Goal: Task Accomplishment & Management: Use online tool/utility

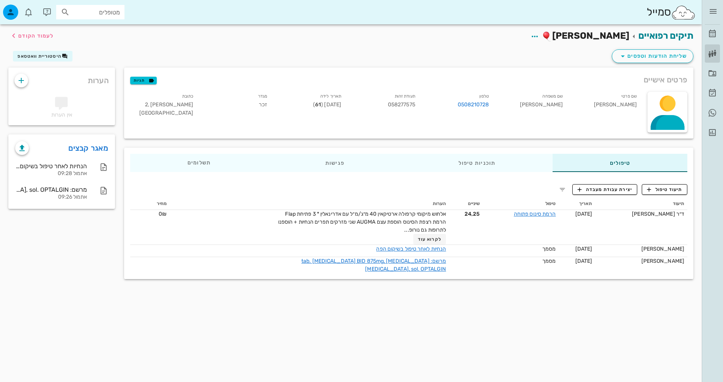
click at [709, 55] on icon at bounding box center [712, 53] width 9 height 9
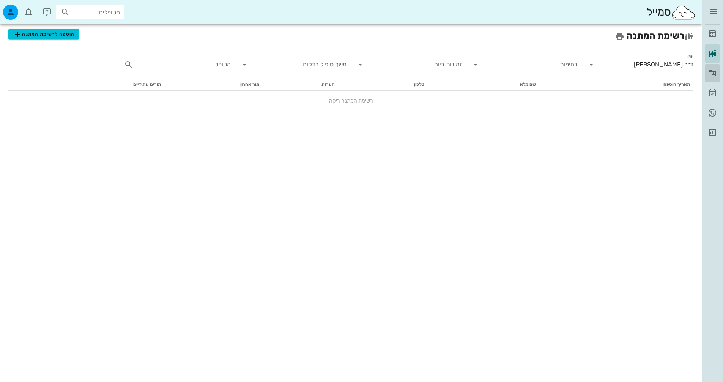
click at [711, 74] on icon at bounding box center [712, 73] width 9 height 9
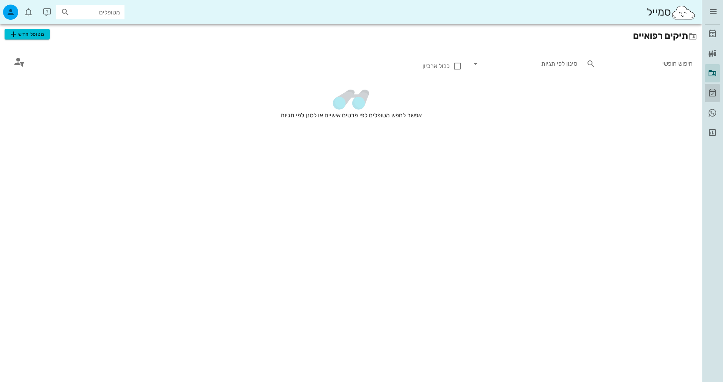
click at [715, 94] on icon at bounding box center [712, 92] width 9 height 9
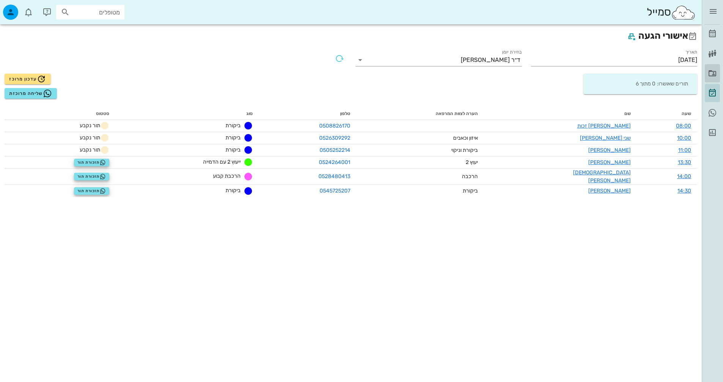
click at [710, 71] on icon at bounding box center [712, 73] width 9 height 9
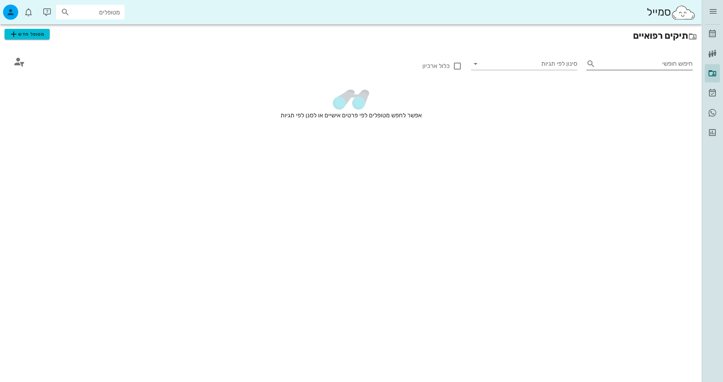
click at [664, 63] on input "חיפוש חופשי" at bounding box center [645, 64] width 94 height 12
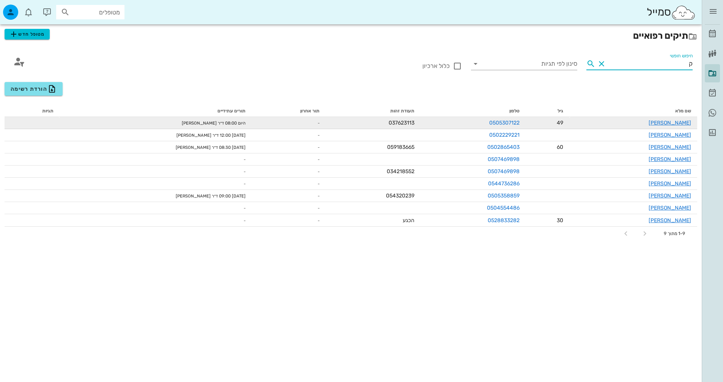
type input "ק"
click at [689, 118] on td "[PERSON_NAME]" at bounding box center [633, 123] width 128 height 12
click at [685, 123] on link "[PERSON_NAME]" at bounding box center [669, 123] width 42 height 6
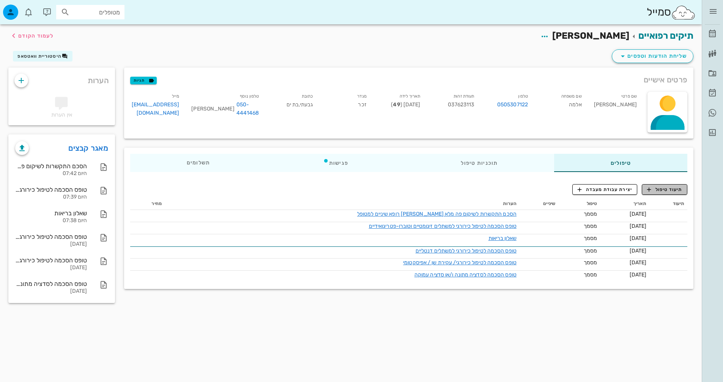
click at [661, 187] on span "תיעוד טיפול" at bounding box center [664, 189] width 35 height 7
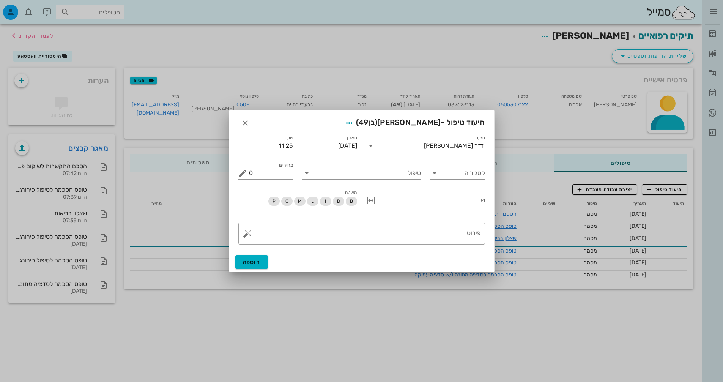
click at [458, 145] on div "ד״ר [PERSON_NAME]" at bounding box center [454, 145] width 60 height 7
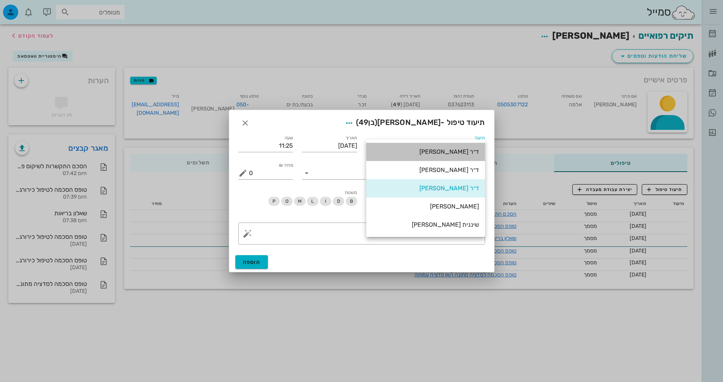
click at [460, 152] on div "ד״ר [PERSON_NAME]" at bounding box center [425, 151] width 107 height 7
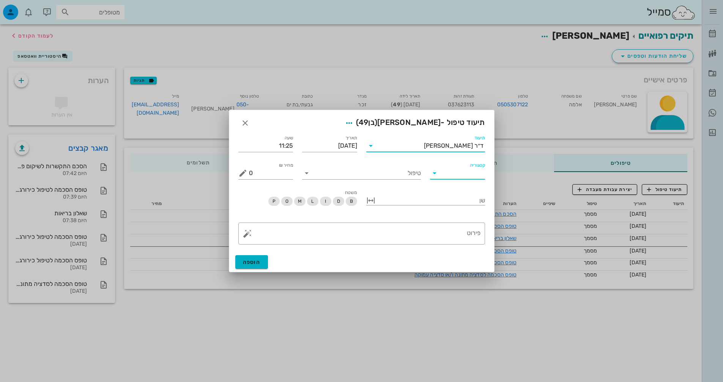
click at [454, 172] on input "קטגוריה" at bounding box center [463, 173] width 43 height 12
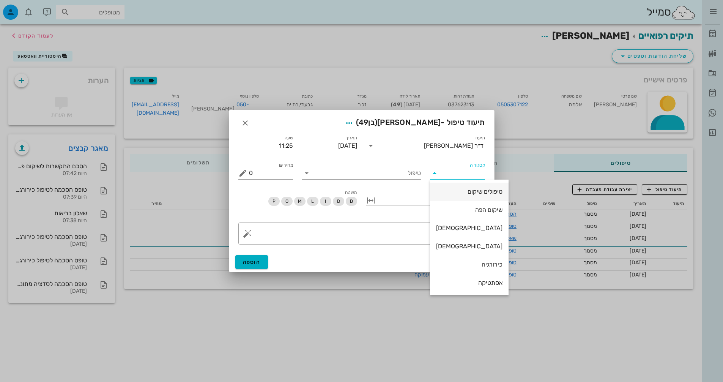
click at [455, 196] on div "טיפולים שיקום" at bounding box center [469, 191] width 66 height 16
type input "טיפולים שיקום"
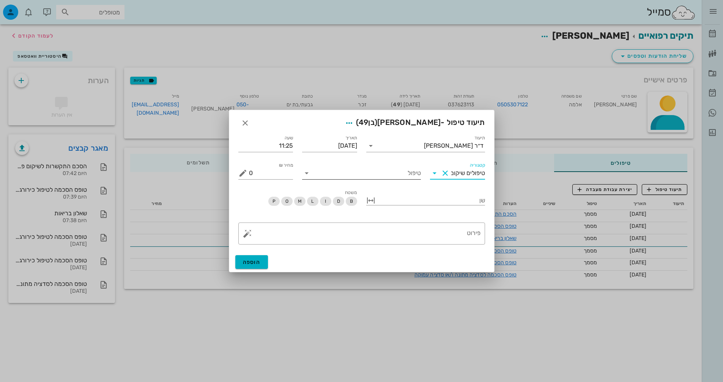
click at [392, 172] on input "טיפול" at bounding box center [367, 173] width 108 height 12
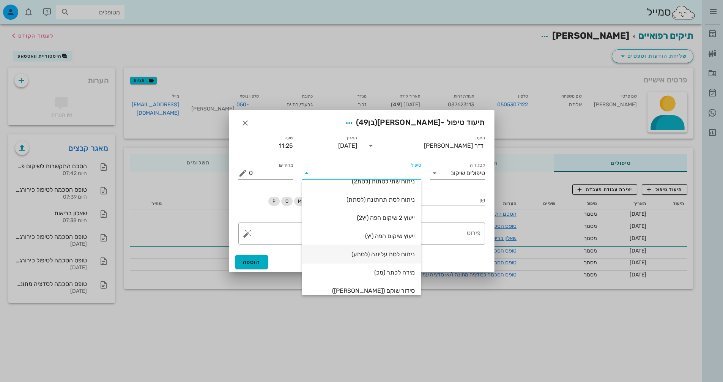
scroll to position [91, 0]
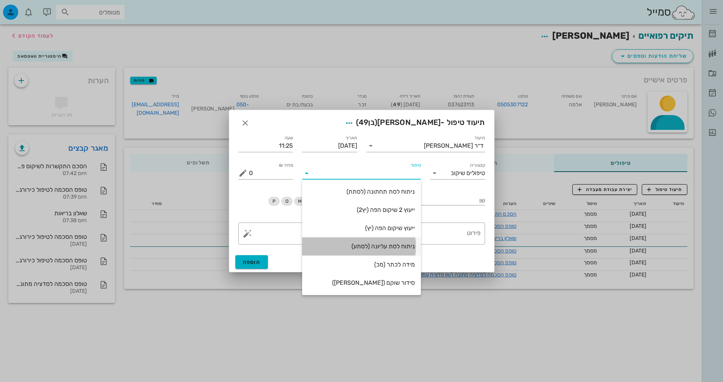
click at [381, 242] on div "ניתוח לסת עליונה (לסתע)" at bounding box center [361, 246] width 107 height 16
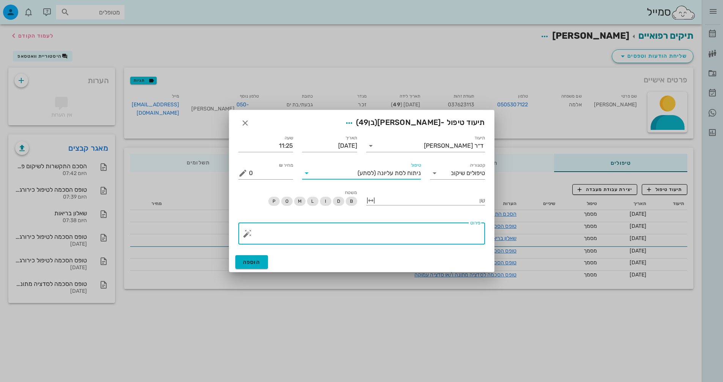
click at [432, 241] on textarea "פירוט" at bounding box center [364, 235] width 231 height 18
click at [245, 235] on button "button" at bounding box center [247, 233] width 9 height 9
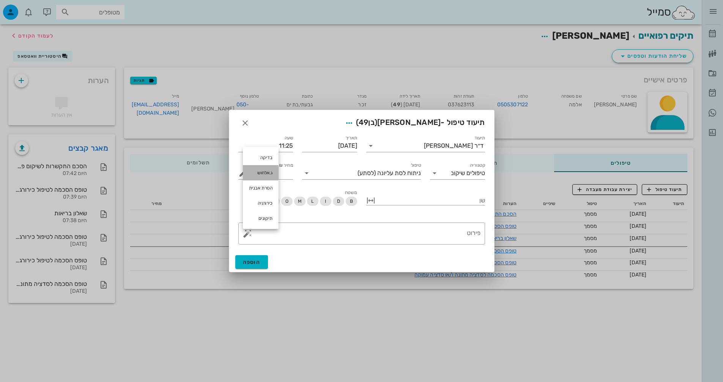
click at [266, 170] on div "ג.אלחוש" at bounding box center [261, 172] width 36 height 15
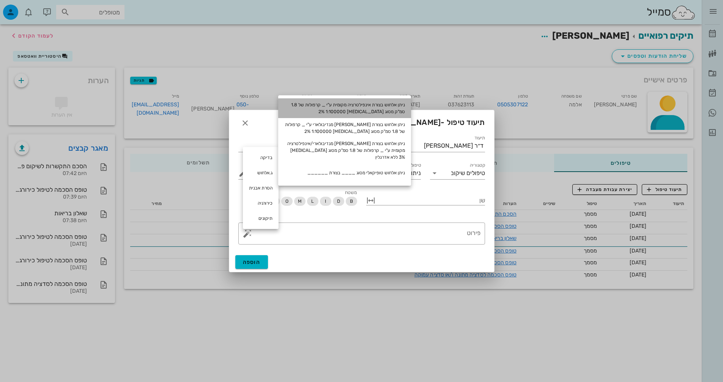
click at [323, 109] on div "ניתן אלחוש בצורת אינפילטרציה מקומית ע"י _ קרפולות של 1.8 סמ"ק מסוג [MEDICAL_DAT…" at bounding box center [344, 108] width 133 height 20
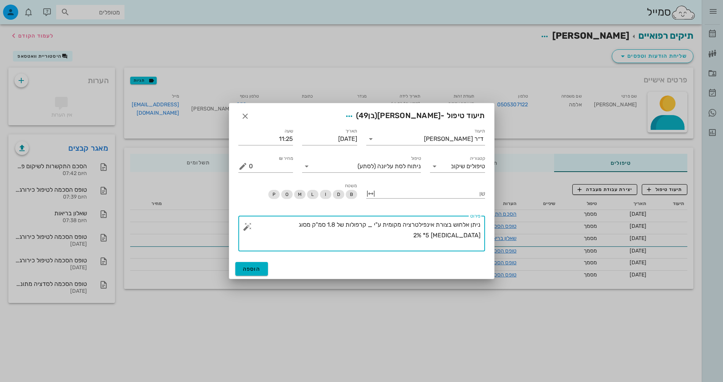
click at [248, 227] on button "button" at bounding box center [247, 226] width 9 height 9
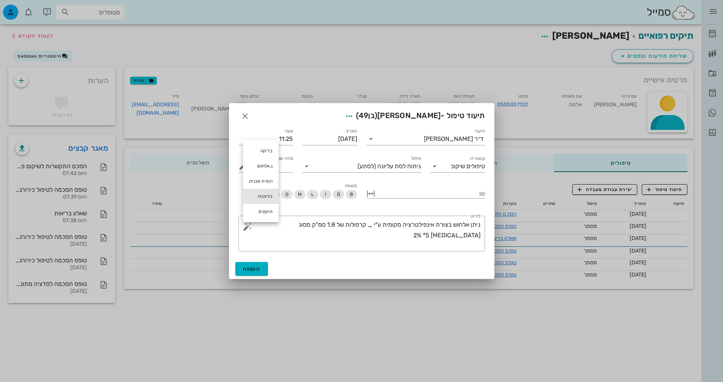
click at [266, 198] on div "כירורגיה" at bounding box center [261, 196] width 36 height 15
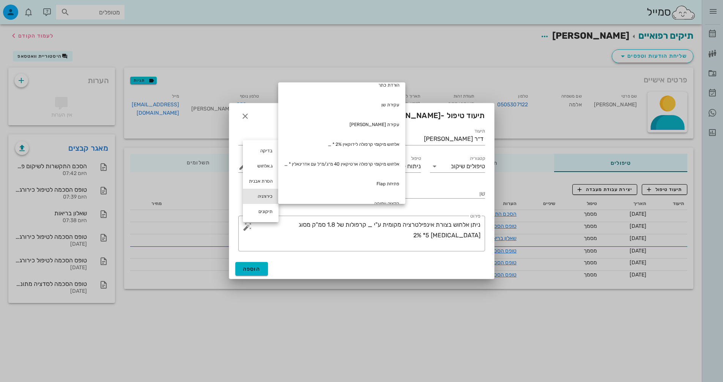
scroll to position [0, 0]
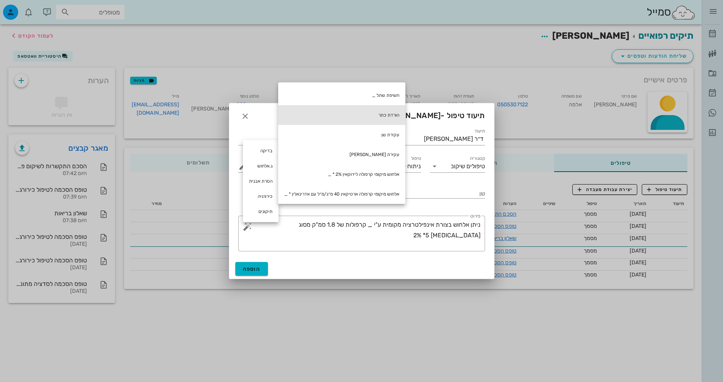
click at [402, 114] on div "הורדת כתר" at bounding box center [341, 115] width 127 height 20
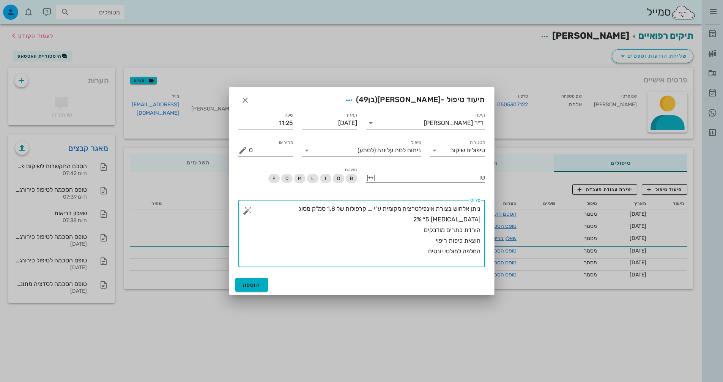
click at [244, 214] on button "button" at bounding box center [247, 210] width 9 height 9
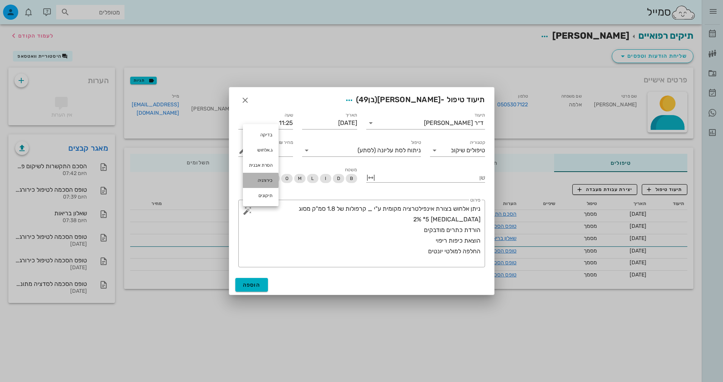
click at [256, 182] on div "כירורגיה" at bounding box center [261, 180] width 36 height 15
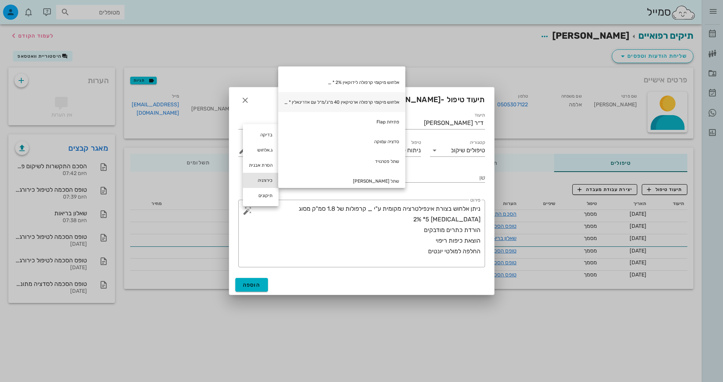
scroll to position [114, 0]
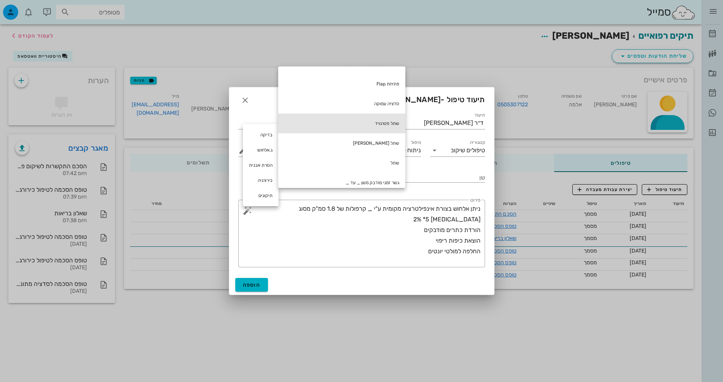
click at [393, 122] on div "שתל פטרגויד" at bounding box center [341, 123] width 127 height 20
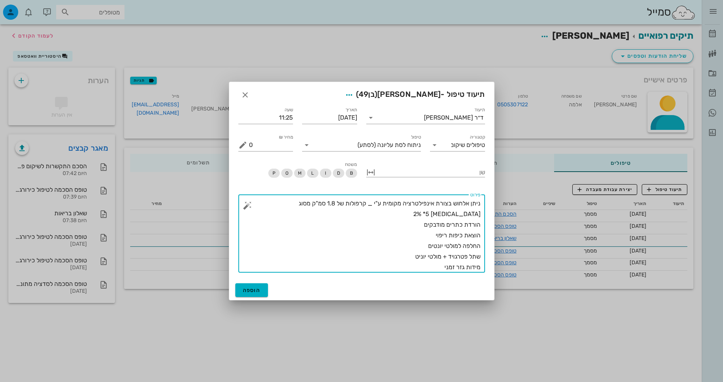
click at [422, 215] on textarea "ניתן אלחוש בצורת אינפילטרציה מקומית ע"י _ קרפולות של 1.8 סמ"ק מסוג [MEDICAL_DAT…" at bounding box center [364, 235] width 231 height 74
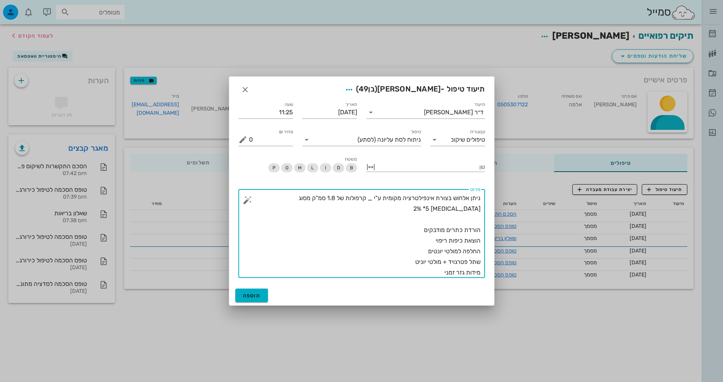
click at [250, 202] on button "button" at bounding box center [247, 199] width 9 height 9
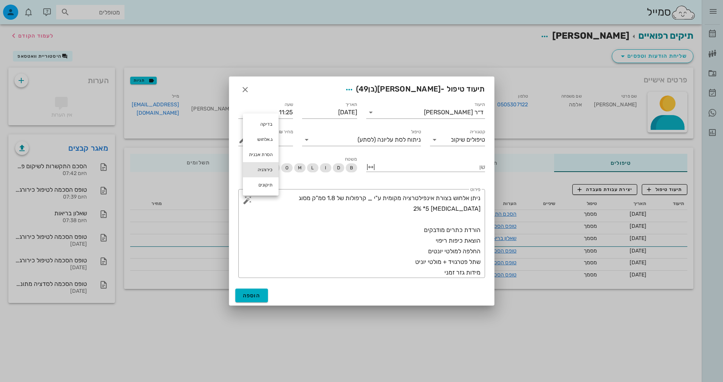
click at [264, 166] on div "כירורגיה" at bounding box center [261, 169] width 36 height 15
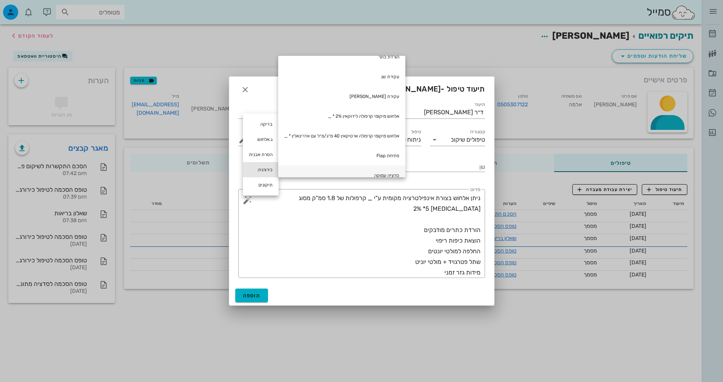
scroll to position [0, 0]
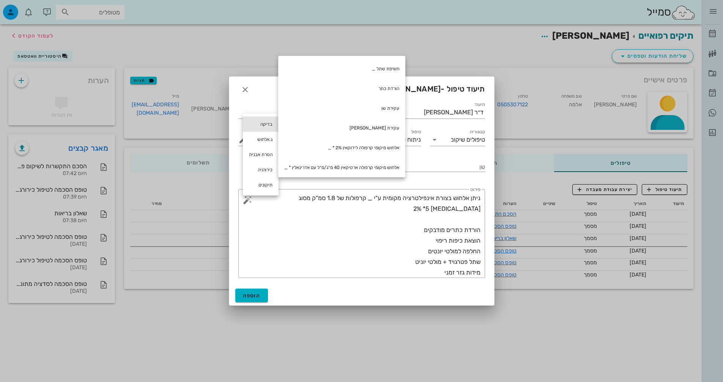
click at [267, 120] on div "בדיקה" at bounding box center [261, 123] width 36 height 15
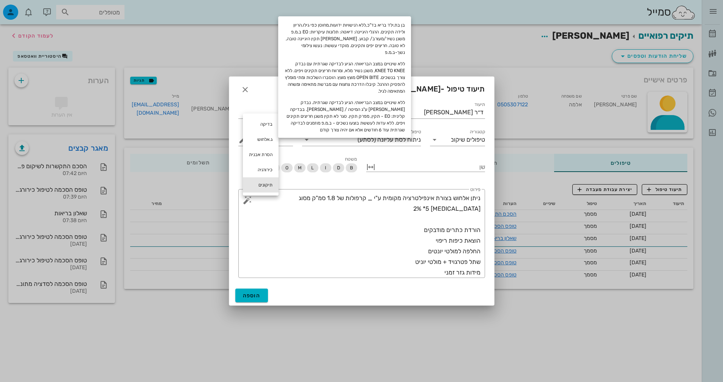
click at [268, 183] on div "תיקונים" at bounding box center [261, 184] width 36 height 15
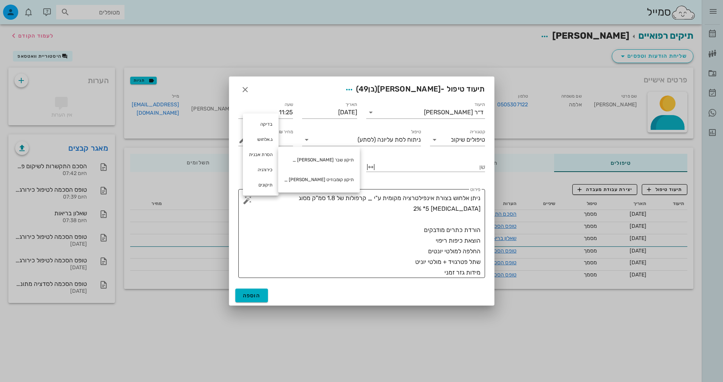
click at [445, 224] on textarea "ניתן אלחוש בצורת אינפילטרציה מקומית ע"י _ קרפולות של 1.8 סמ"ק מסוג [MEDICAL_DAT…" at bounding box center [364, 235] width 231 height 85
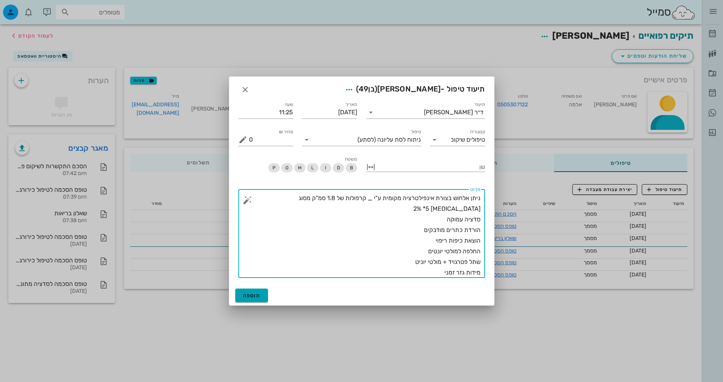
type textarea "ניתן אלחוש בצורת אינפילטרציה מקומית ע"י _ קרפולות של 1.8 סמ"ק מסוג [MEDICAL_DAT…"
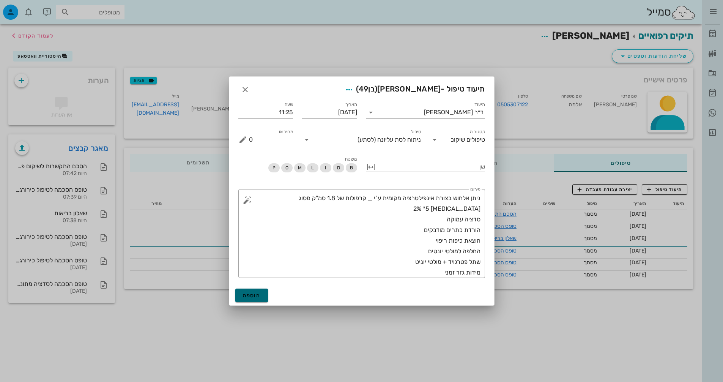
click at [253, 298] on span "הוספה" at bounding box center [252, 295] width 18 height 6
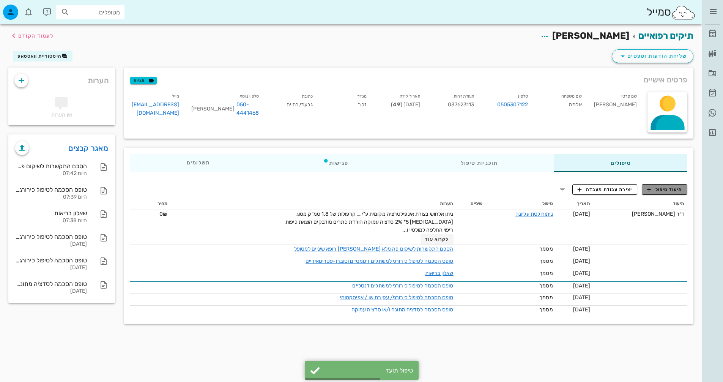
click at [664, 189] on span "תיעוד טיפול" at bounding box center [664, 189] width 35 height 7
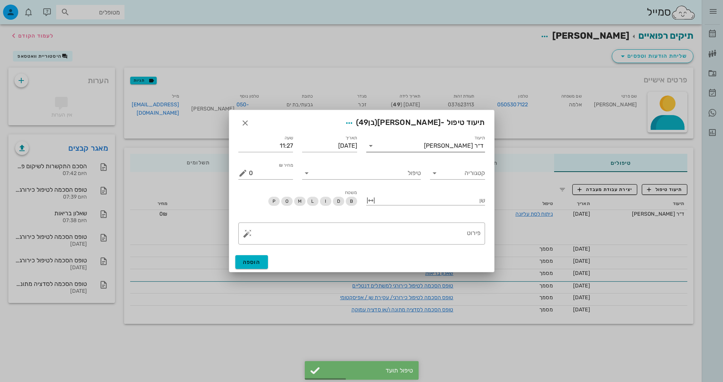
click at [420, 140] on input "תיעוד" at bounding box center [400, 146] width 47 height 12
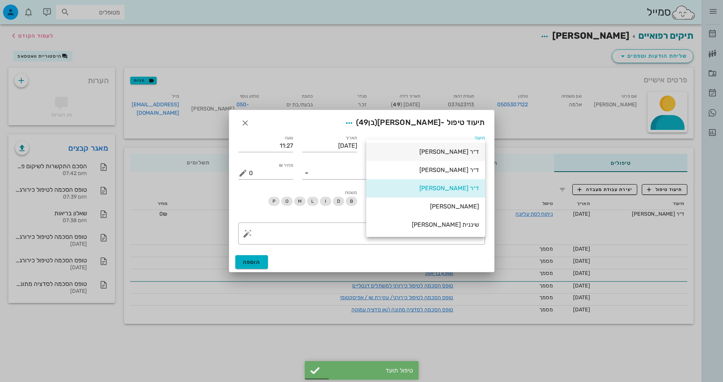
click at [430, 154] on div "ד״ר [PERSON_NAME]" at bounding box center [425, 151] width 107 height 7
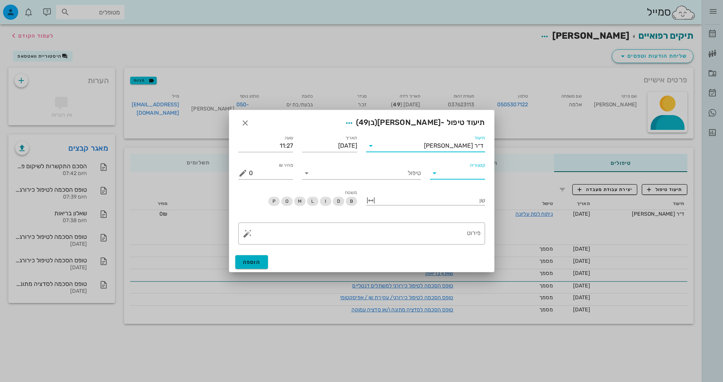
click at [460, 170] on input "קטגוריה" at bounding box center [463, 173] width 43 height 12
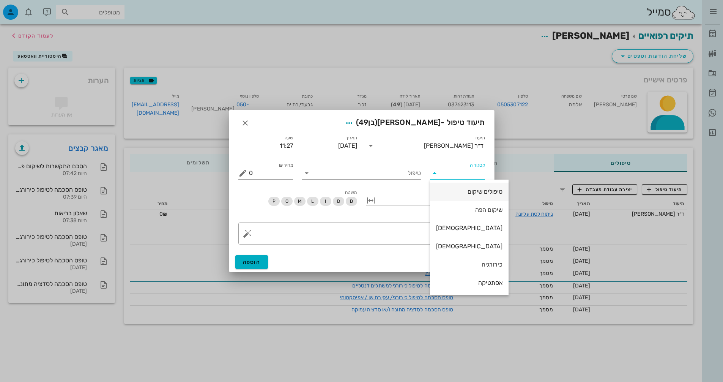
click at [464, 193] on div "טיפולים שיקום" at bounding box center [469, 191] width 66 height 7
type input "טיפולים שיקום"
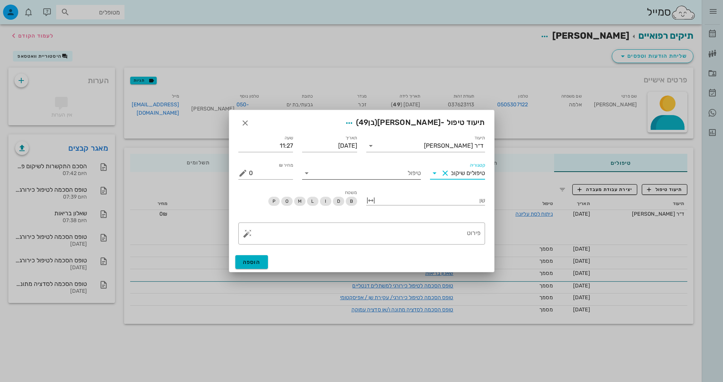
click at [406, 172] on input "טיפול" at bounding box center [367, 173] width 108 height 12
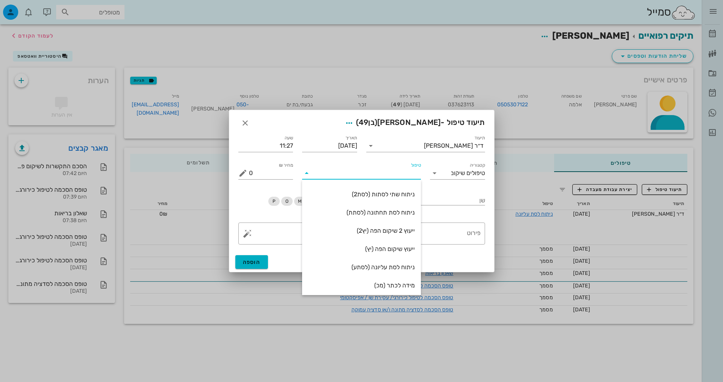
scroll to position [76, 0]
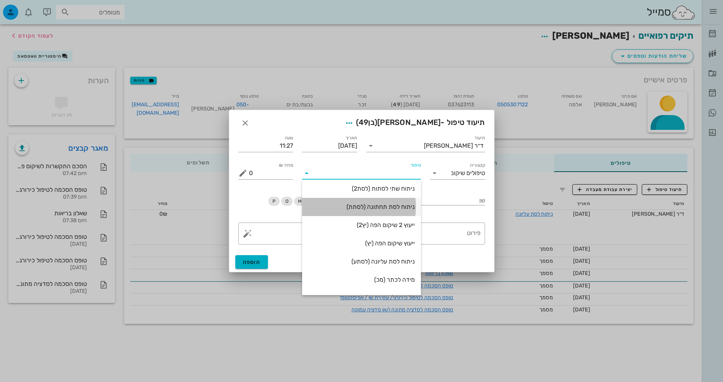
click at [397, 203] on div "ניתוח לסת תחתונה (לסתת)" at bounding box center [361, 206] width 107 height 7
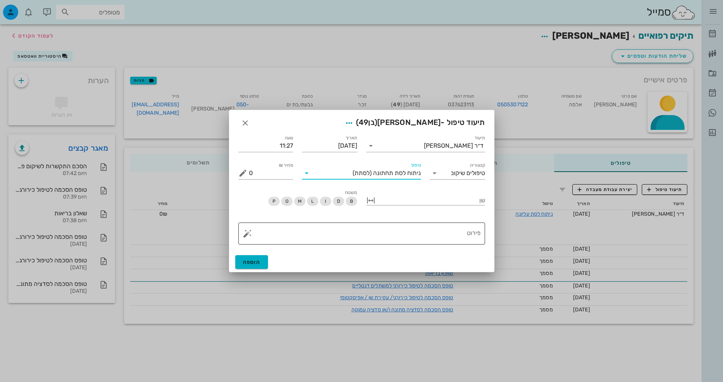
click at [434, 227] on textarea "פירוט" at bounding box center [364, 235] width 231 height 18
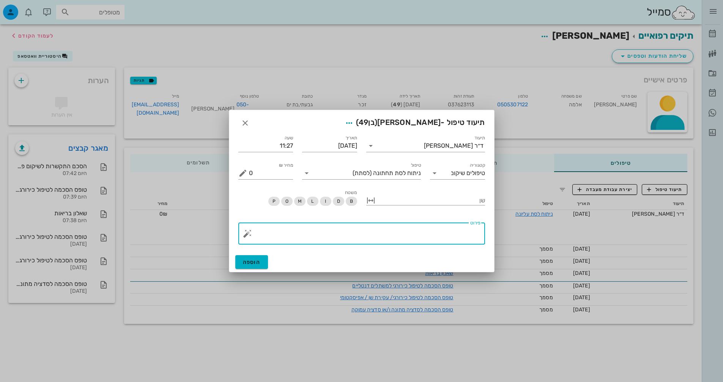
click at [250, 239] on textarea "פירוט" at bounding box center [364, 235] width 231 height 18
click at [248, 232] on button "button" at bounding box center [247, 233] width 9 height 9
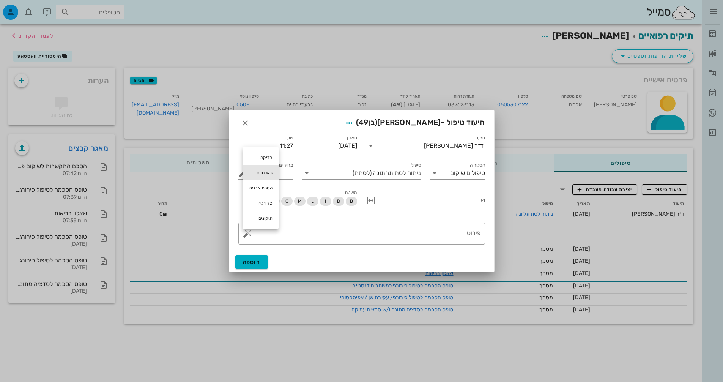
click at [264, 171] on div "ג.אלחוש" at bounding box center [261, 172] width 36 height 15
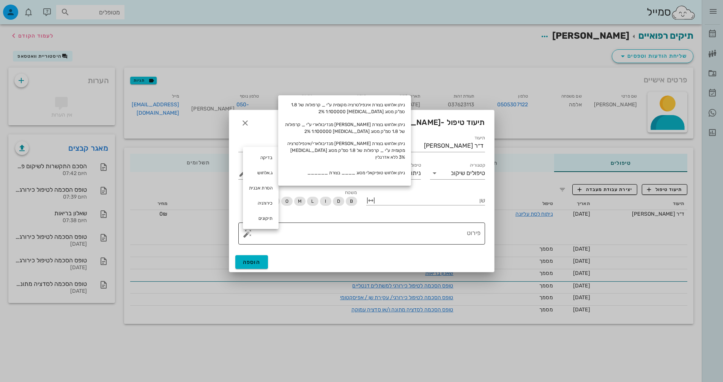
click at [459, 229] on textarea "פירוט" at bounding box center [364, 235] width 231 height 18
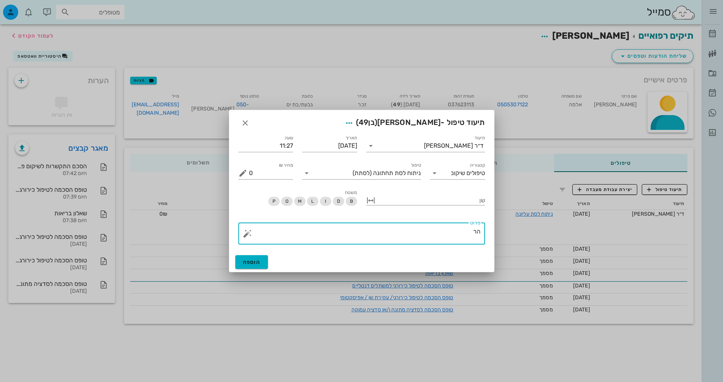
type textarea "ה"
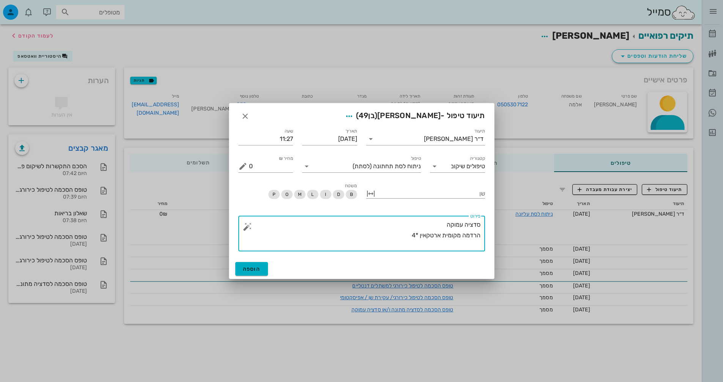
click at [245, 229] on button "button" at bounding box center [247, 226] width 9 height 9
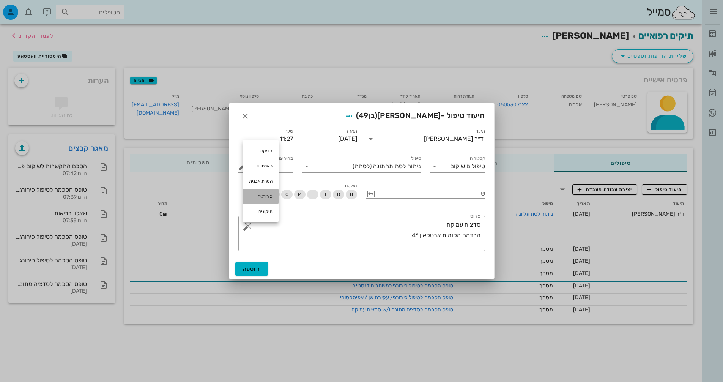
click at [268, 200] on div "כירורגיה" at bounding box center [261, 196] width 36 height 15
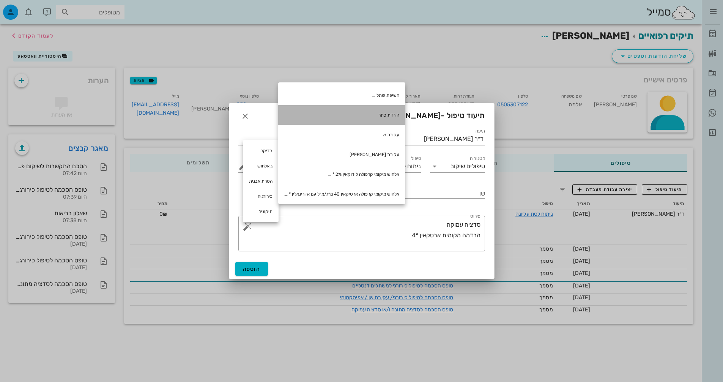
click at [365, 119] on div "הורדת כתר" at bounding box center [341, 115] width 127 height 20
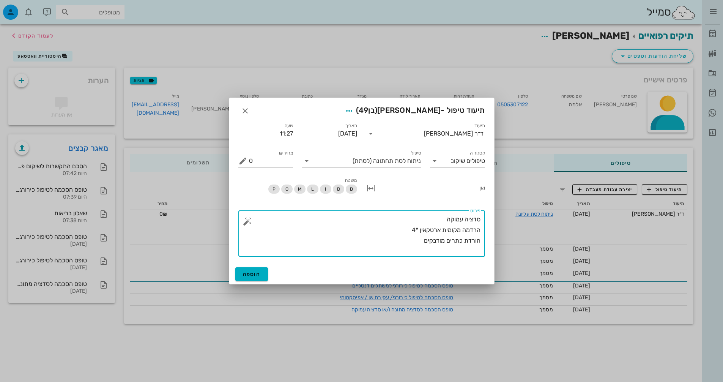
click at [247, 220] on button "button" at bounding box center [247, 221] width 9 height 9
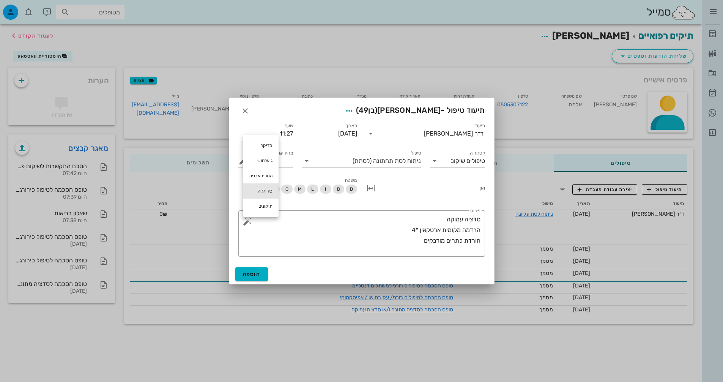
click at [264, 191] on div "כירורגיה" at bounding box center [261, 190] width 36 height 15
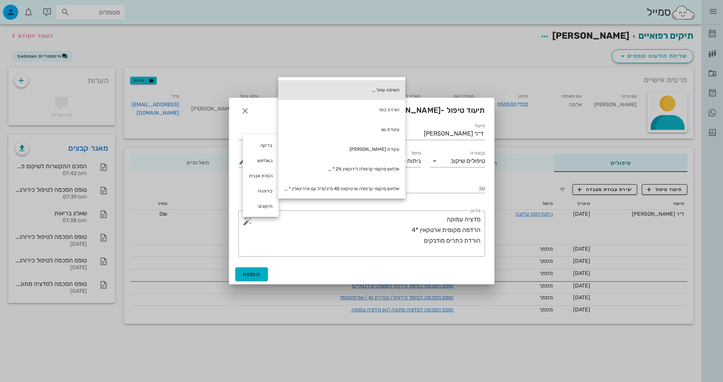
click at [394, 85] on div "חשיפת שתל _" at bounding box center [341, 90] width 127 height 20
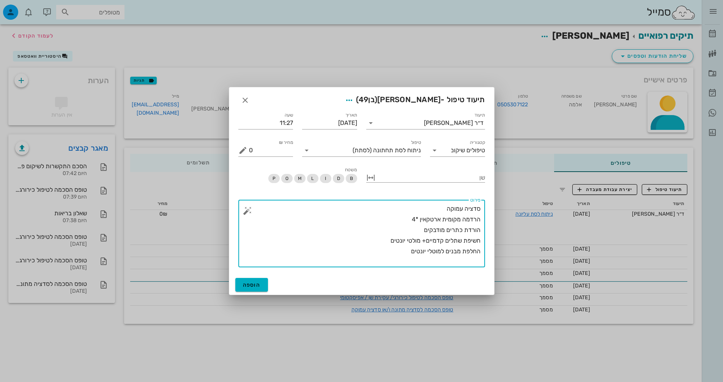
click at [244, 212] on button "button" at bounding box center [247, 210] width 9 height 9
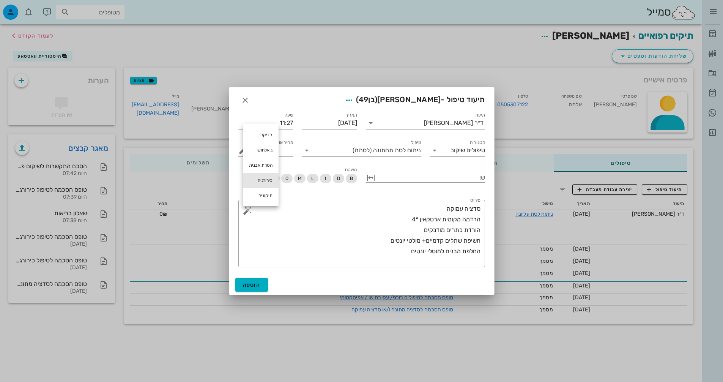
click at [274, 179] on div "כירורגיה" at bounding box center [261, 180] width 36 height 15
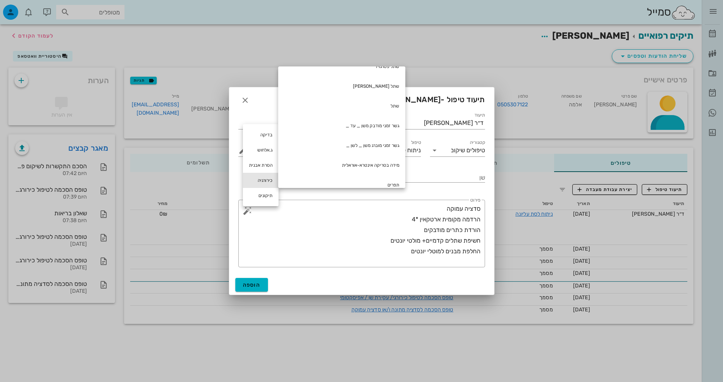
scroll to position [181, 0]
click at [408, 261] on textarea "סדציה עמוקה הרדמה מקומית ארטקאין *4 הורדת כתרים מודבקים חשיפת שתלים קדמיים+ מול…" at bounding box center [364, 235] width 231 height 64
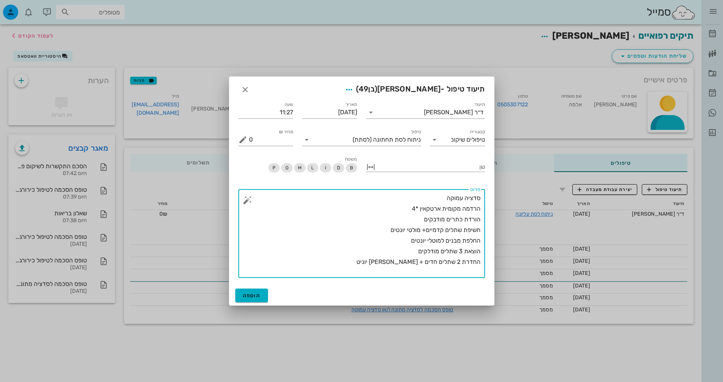
click at [249, 201] on button "button" at bounding box center [247, 199] width 9 height 9
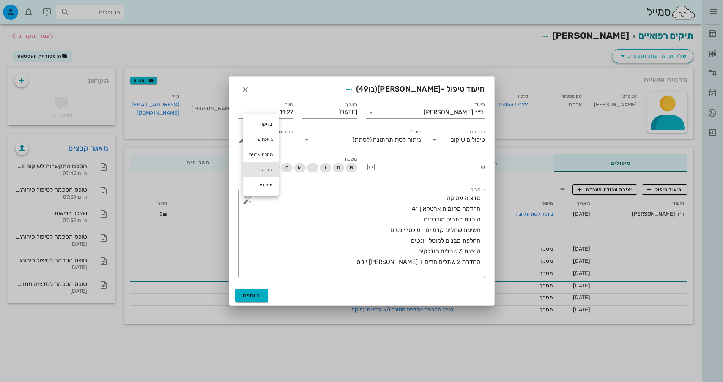
click at [262, 170] on div "כירורגיה" at bounding box center [261, 169] width 36 height 15
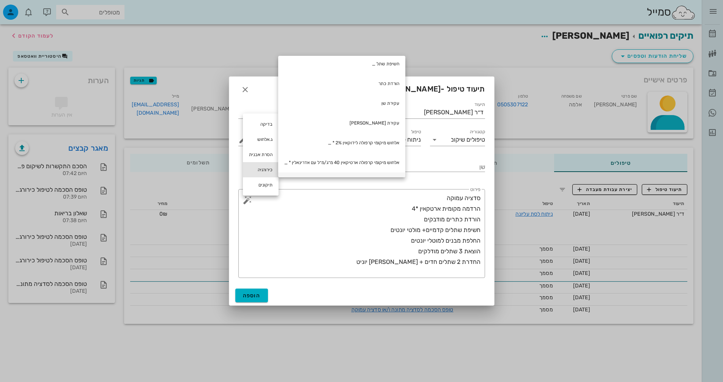
scroll to position [0, 0]
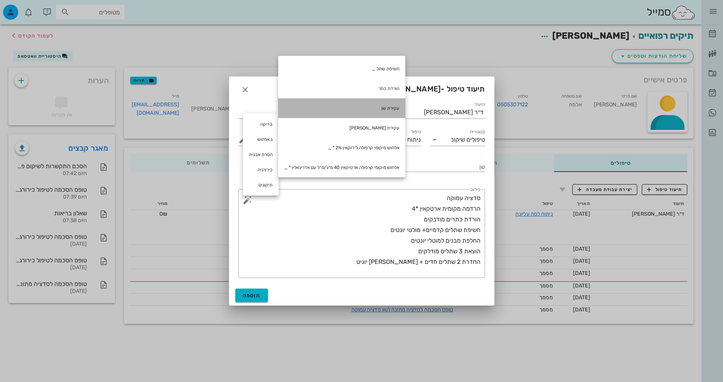
click at [390, 105] on div "עקירת שן" at bounding box center [341, 108] width 127 height 20
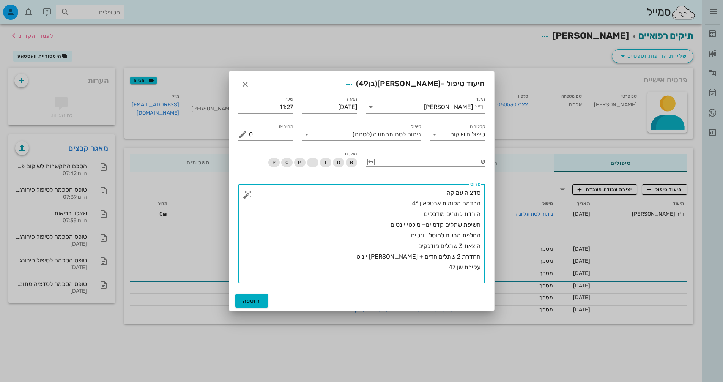
click at [250, 194] on button "button" at bounding box center [247, 194] width 9 height 9
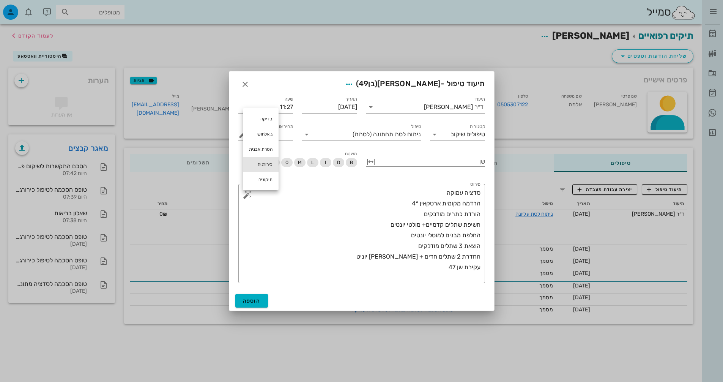
click at [269, 164] on div "כירורגיה" at bounding box center [261, 164] width 36 height 15
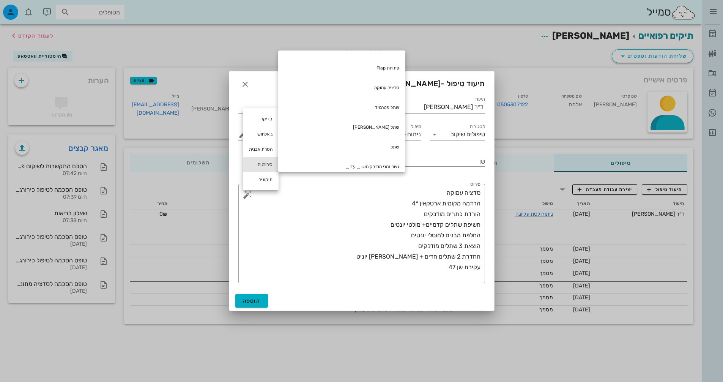
scroll to position [181, 0]
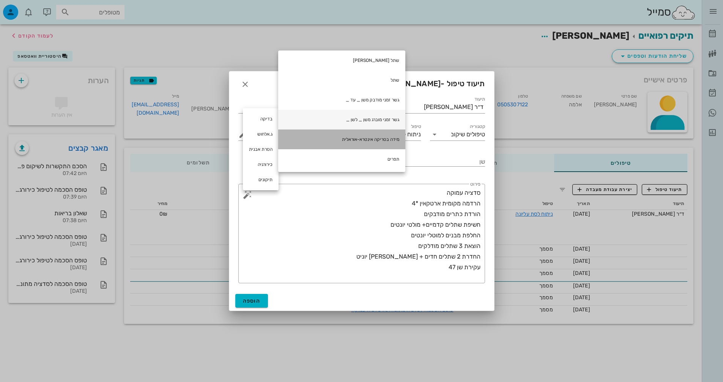
click at [337, 145] on div "מידה בסריקה אינטרא-אוראלית" at bounding box center [341, 139] width 127 height 20
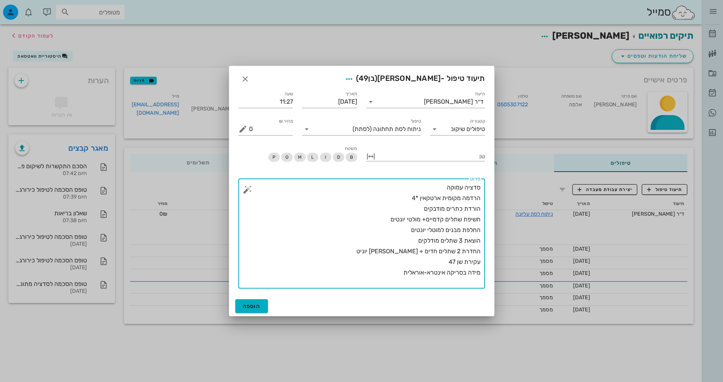
click at [250, 187] on button "button" at bounding box center [247, 189] width 9 height 9
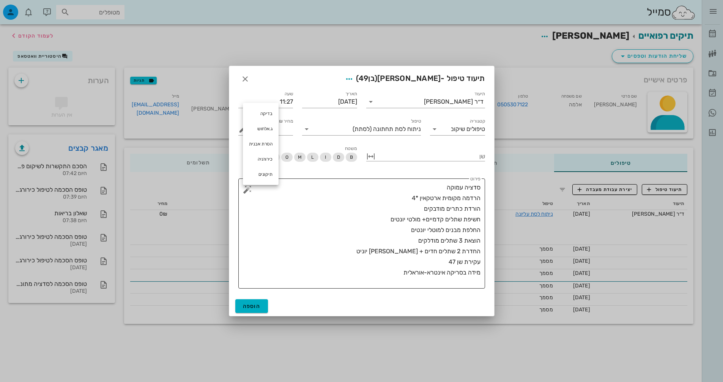
click at [443, 280] on textarea "סדציה עמוקה הרדמה מקומית ארטקאין *4 הורדת כתרים מודבקים חשיפת שתלים קדמיים+ מול…" at bounding box center [364, 235] width 231 height 106
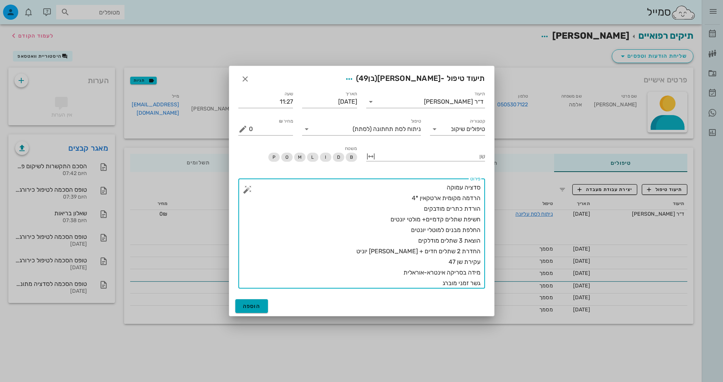
type textarea "סדציה עמוקה הרדמה מקומית ארטקאין *4 הורדת כתרים מודבקים חשיפת שתלים קדמיים+ מול…"
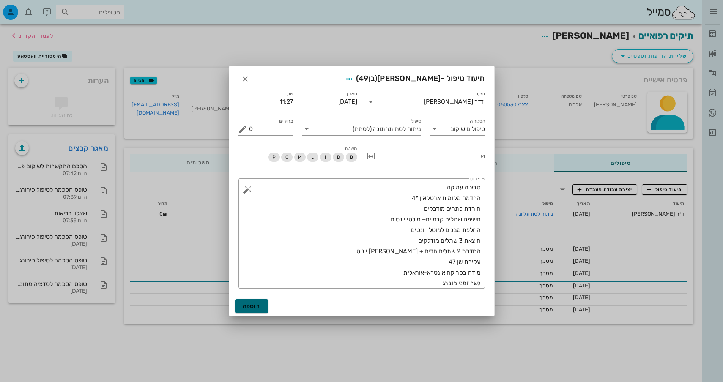
click at [260, 306] on span "הוספה" at bounding box center [252, 306] width 18 height 6
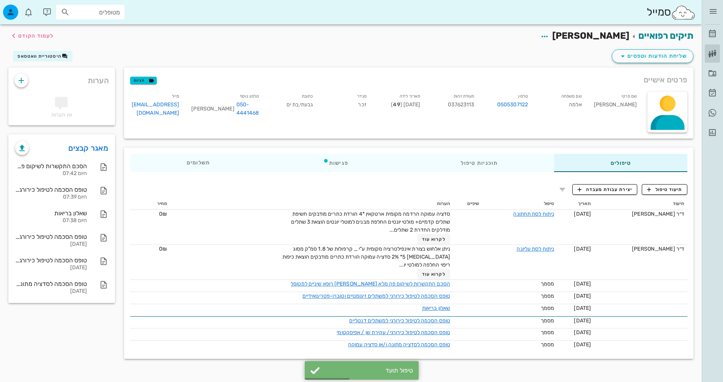
click at [707, 54] on link "רשימת המתנה" at bounding box center [712, 53] width 15 height 18
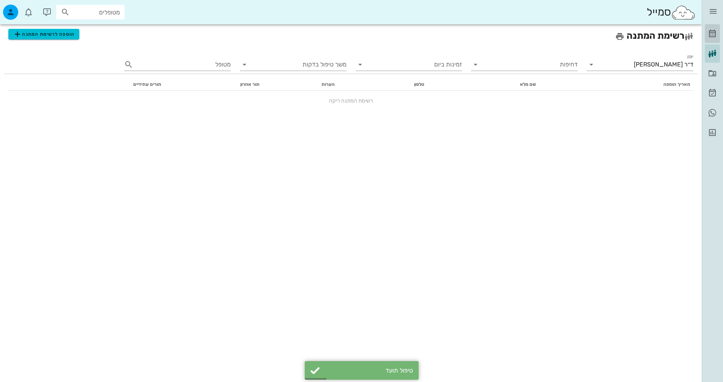
click at [711, 33] on icon at bounding box center [712, 33] width 9 height 9
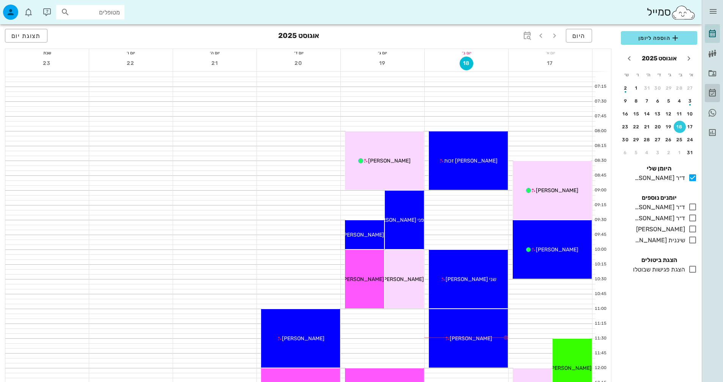
click at [713, 95] on icon at bounding box center [712, 92] width 9 height 9
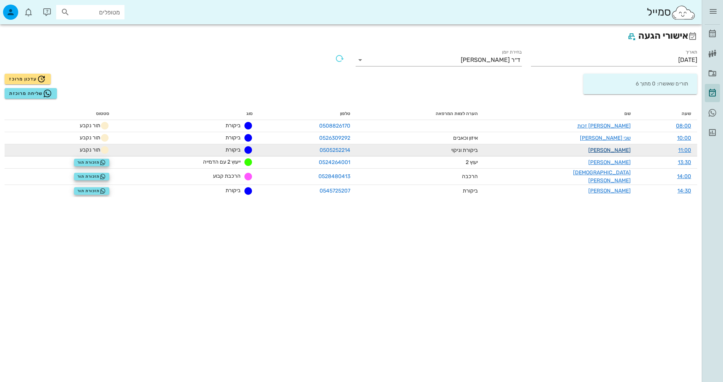
click at [612, 149] on link "[PERSON_NAME]" at bounding box center [609, 150] width 42 height 6
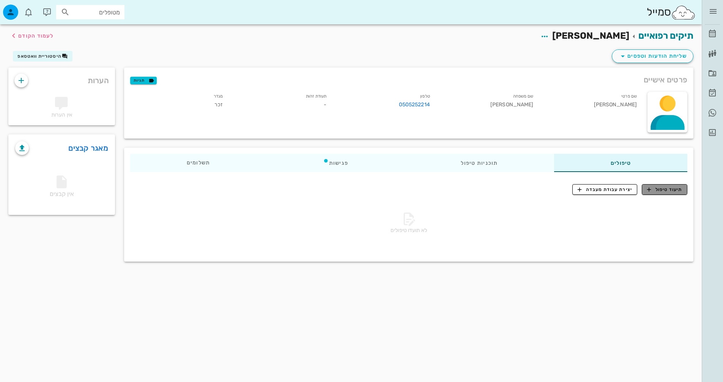
click at [650, 189] on icon "button" at bounding box center [648, 189] width 7 height 7
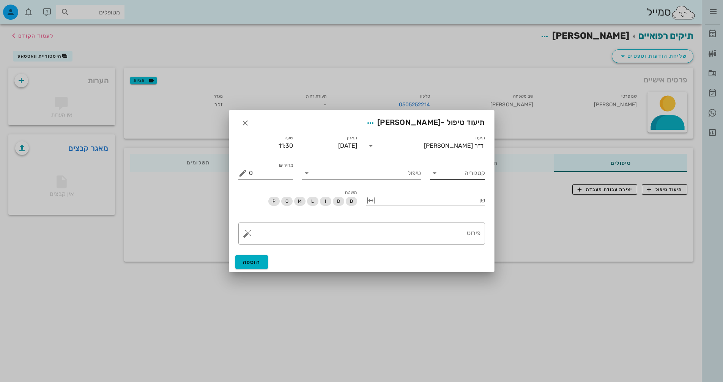
click at [438, 176] on icon at bounding box center [434, 172] width 9 height 9
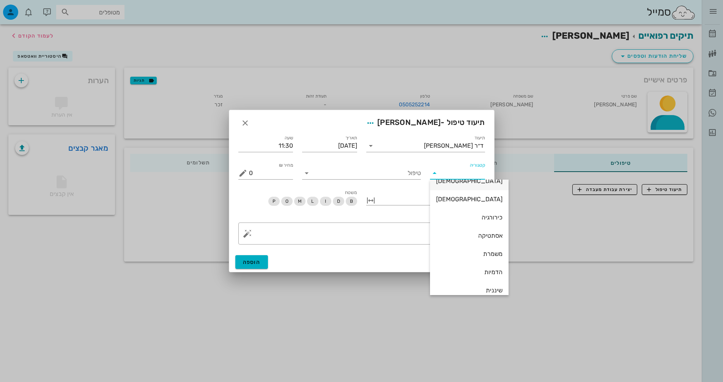
scroll to position [55, 0]
click at [466, 223] on div "אסתטיקה" at bounding box center [469, 228] width 66 height 16
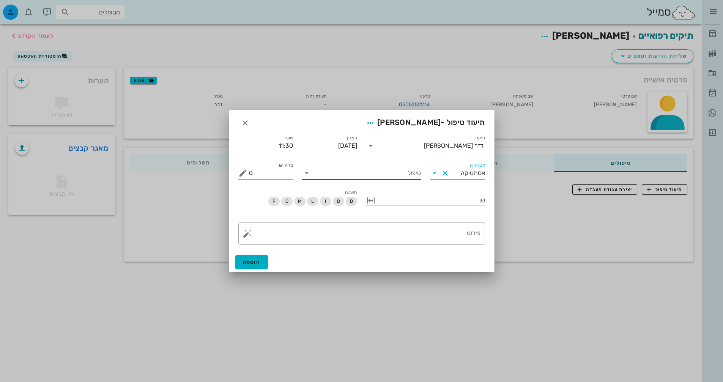
click at [406, 170] on input "טיפול" at bounding box center [367, 173] width 108 height 12
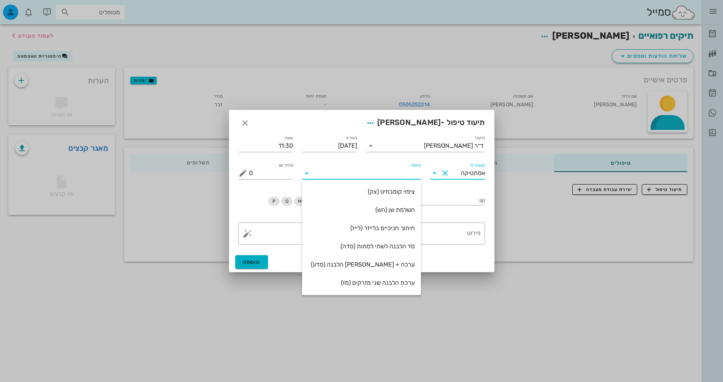
click at [461, 174] on input "אסתטיקה" at bounding box center [468, 173] width 34 height 12
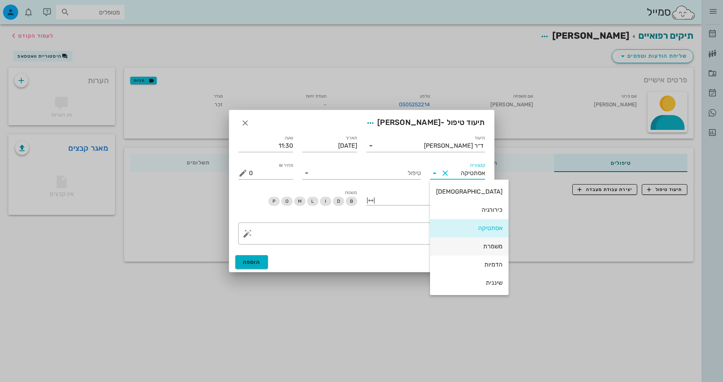
click at [471, 247] on div "משמרת" at bounding box center [469, 245] width 66 height 7
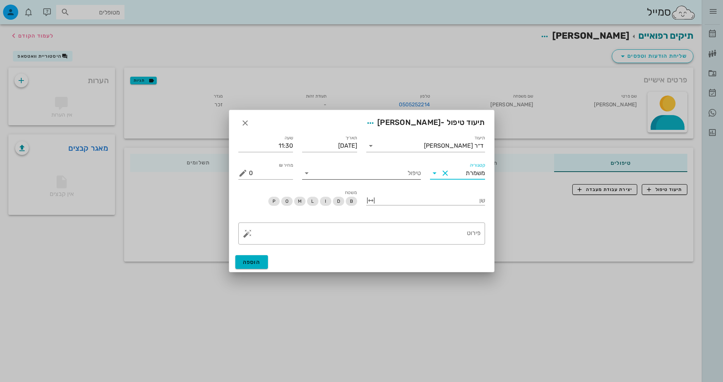
click at [394, 166] on div "טיפול" at bounding box center [361, 170] width 119 height 17
click at [393, 175] on input "טיפול" at bounding box center [367, 173] width 108 height 12
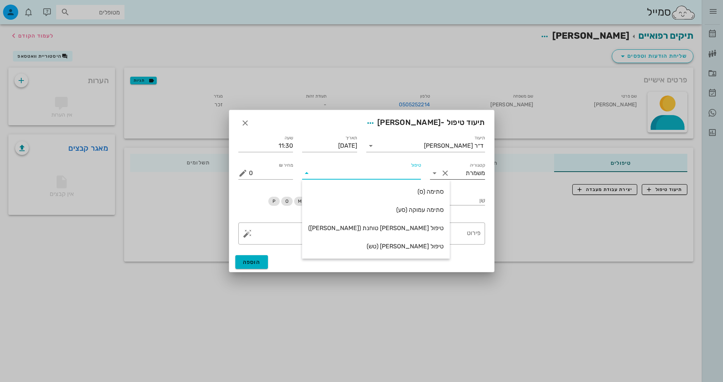
click at [474, 175] on input "משמרת" at bounding box center [468, 173] width 34 height 12
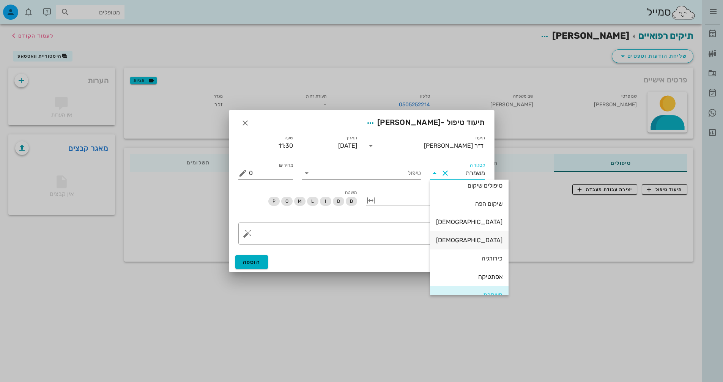
scroll to position [0, 0]
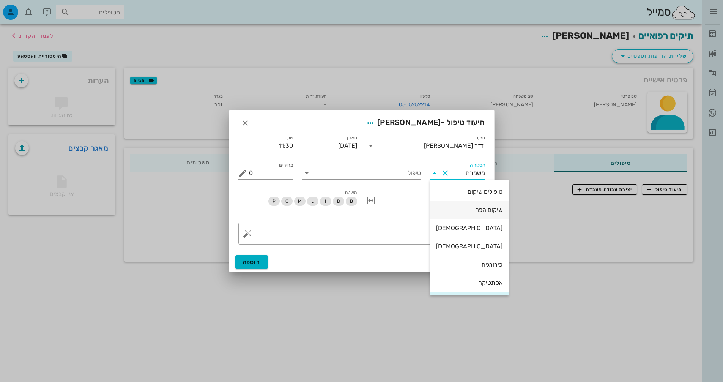
click at [467, 212] on div "שיקום הפה" at bounding box center [469, 209] width 66 height 7
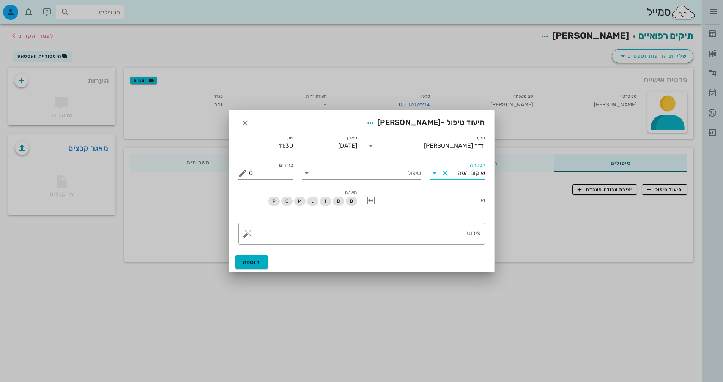
click at [463, 169] on input "שיקום הפה" at bounding box center [468, 173] width 34 height 12
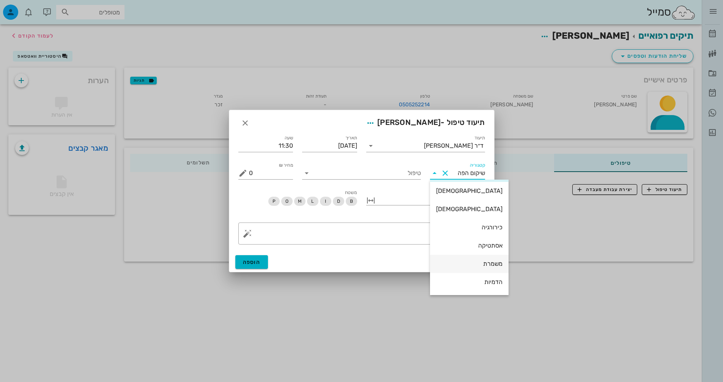
scroll to position [55, 0]
click at [460, 282] on div "שיננית" at bounding box center [469, 282] width 66 height 7
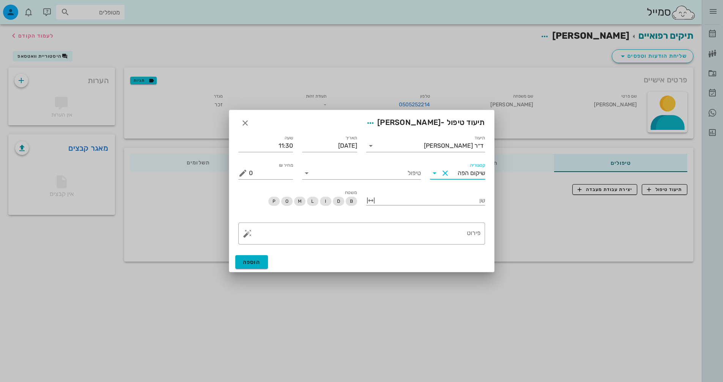
type input "שיננית"
click at [344, 180] on div "טיפול" at bounding box center [361, 169] width 128 height 27
click at [352, 172] on input "טיפול" at bounding box center [367, 173] width 108 height 12
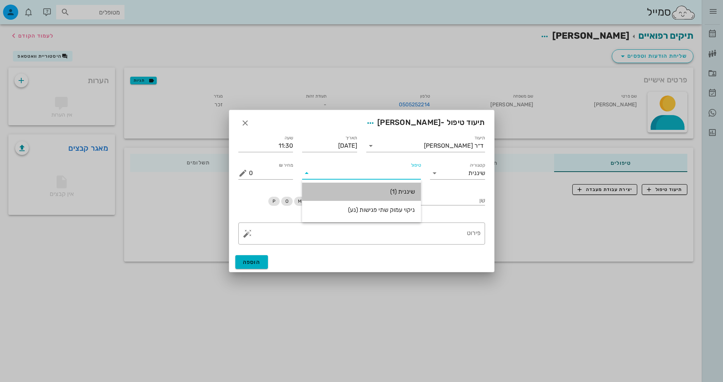
click at [397, 200] on div "שיננית (1)" at bounding box center [361, 192] width 119 height 18
type input "280"
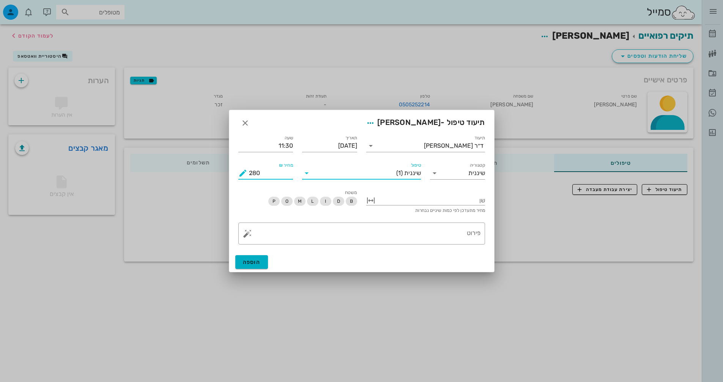
drag, startPoint x: 269, startPoint y: 172, endPoint x: 244, endPoint y: 169, distance: 25.9
click at [244, 169] on div "מחיר ₪ 280" at bounding box center [265, 173] width 55 height 12
type input "0"
click at [463, 230] on textarea "פירוט" at bounding box center [364, 235] width 231 height 18
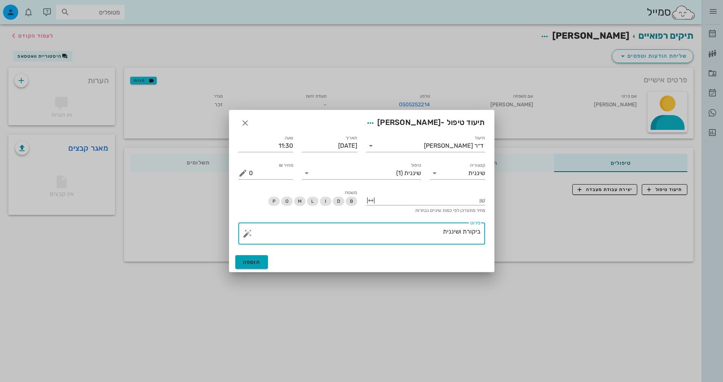
type textarea "ביקורת ושיננית"
click at [255, 262] on span "הוספה" at bounding box center [252, 262] width 18 height 6
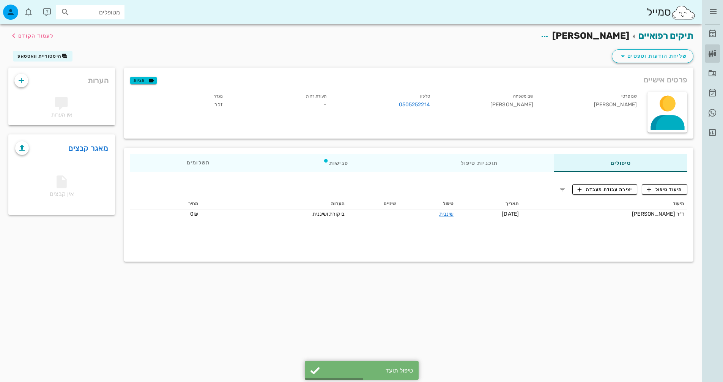
click at [714, 55] on icon at bounding box center [712, 53] width 9 height 9
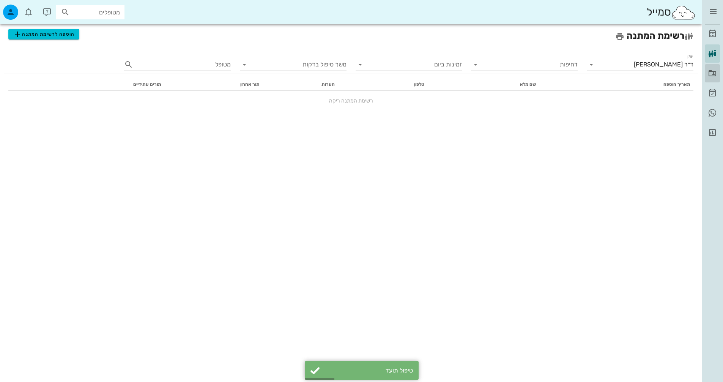
click at [712, 78] on link "תיקים רפואיים" at bounding box center [712, 73] width 15 height 18
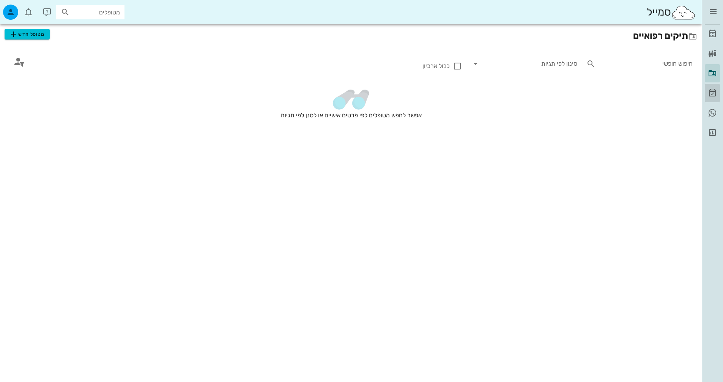
click at [708, 91] on icon at bounding box center [712, 92] width 9 height 9
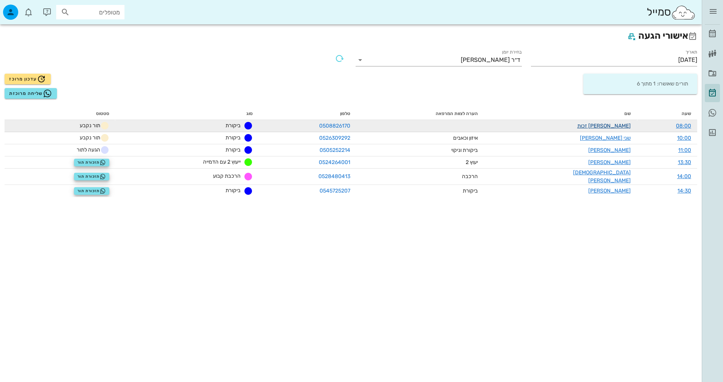
click at [617, 127] on link "[PERSON_NAME] זכות" at bounding box center [604, 126] width 54 height 6
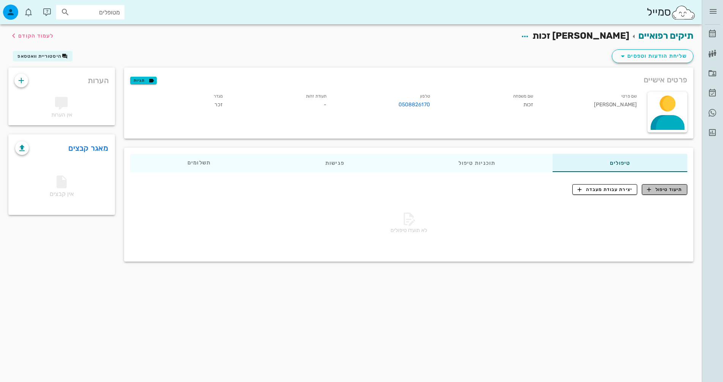
click at [669, 190] on span "תיעוד טיפול" at bounding box center [664, 189] width 35 height 7
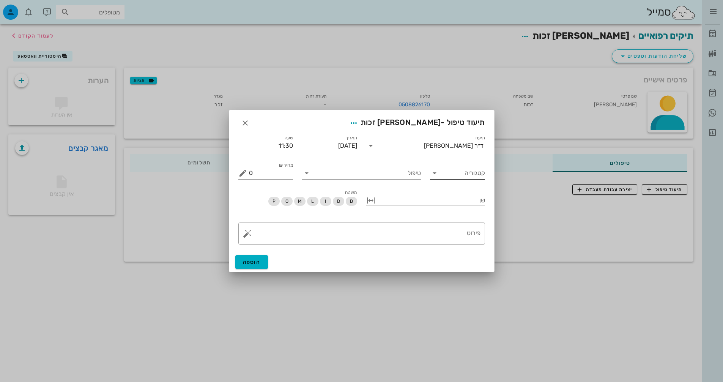
click at [437, 173] on icon at bounding box center [434, 172] width 9 height 9
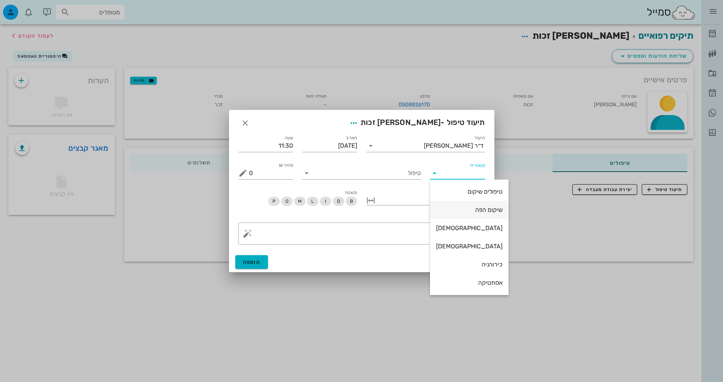
click at [467, 207] on div "שיקום הפה" at bounding box center [469, 209] width 66 height 7
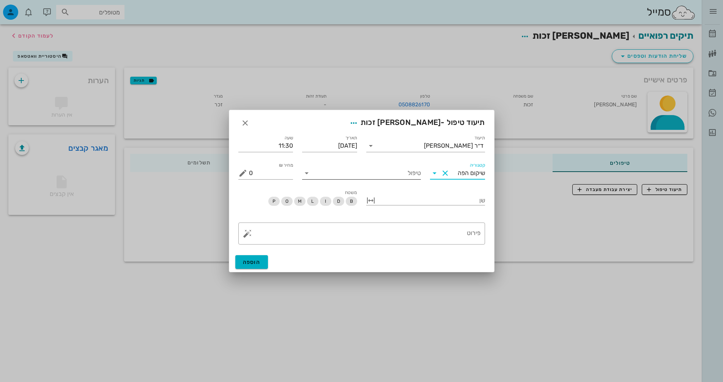
click at [398, 172] on input "טיפול" at bounding box center [367, 173] width 108 height 12
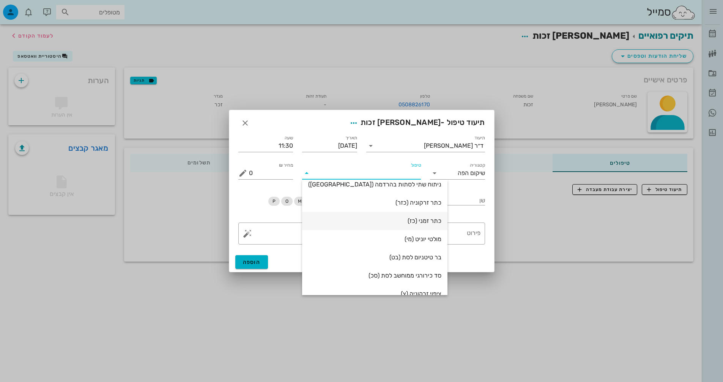
scroll to position [164, 0]
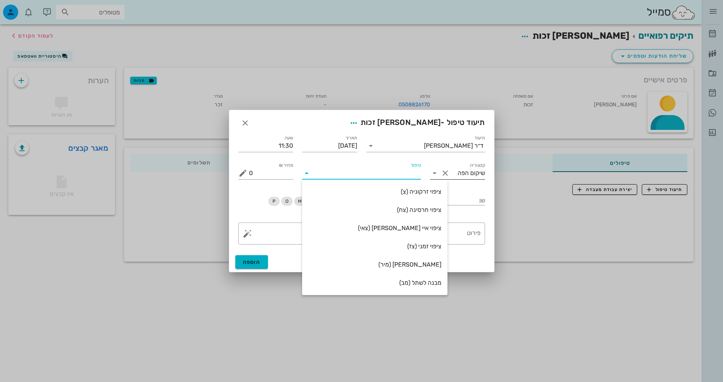
click at [459, 172] on input "שיקום הפה" at bounding box center [468, 173] width 34 height 12
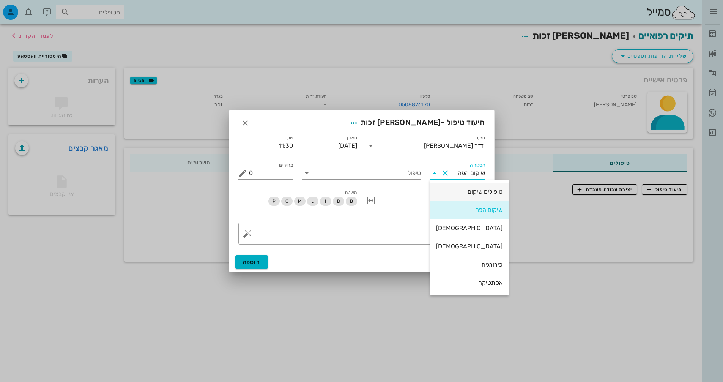
click at [460, 192] on div "טיפולים שיקום" at bounding box center [469, 191] width 66 height 7
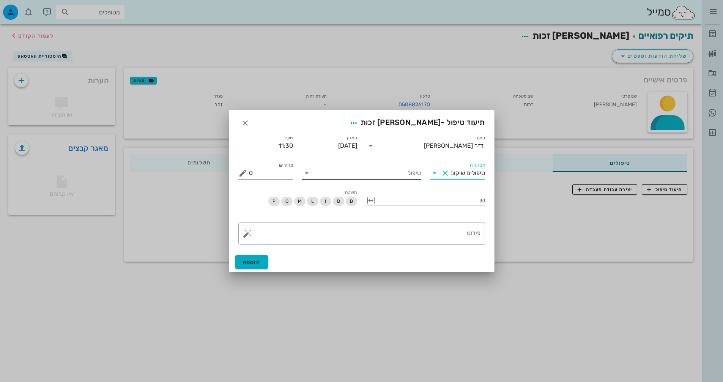
click at [373, 175] on input "טיפול" at bounding box center [367, 173] width 108 height 12
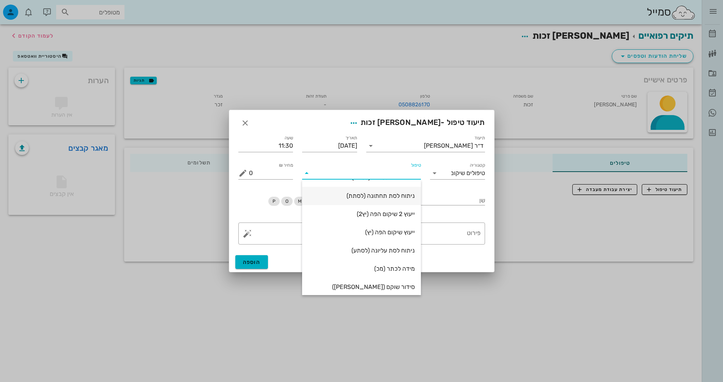
scroll to position [91, 0]
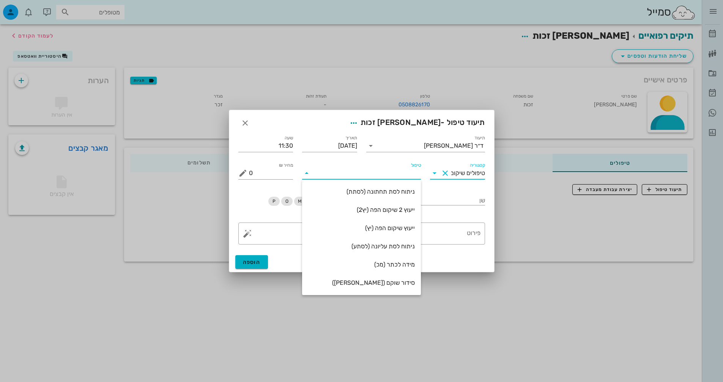
click at [454, 170] on input "טיפולים שיקום" at bounding box center [468, 173] width 34 height 12
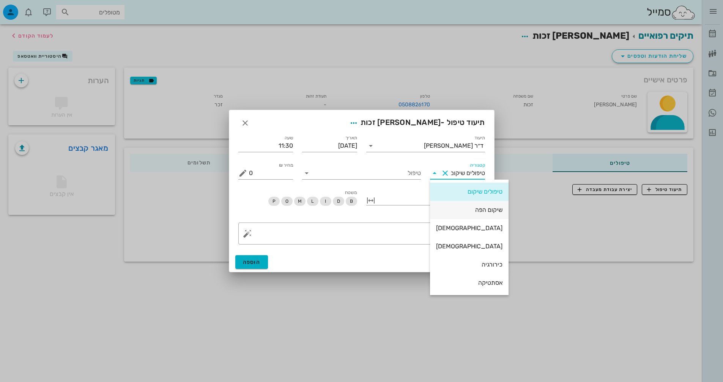
click at [456, 211] on div "שיקום הפה" at bounding box center [469, 209] width 66 height 7
type input "שיקום הפה"
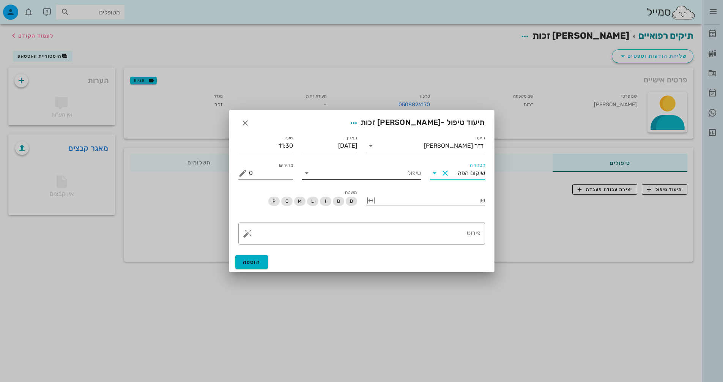
click at [364, 171] on input "טיפול" at bounding box center [367, 173] width 108 height 12
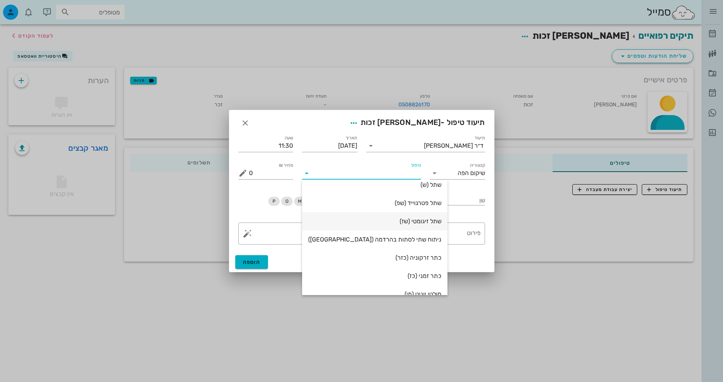
scroll to position [0, 0]
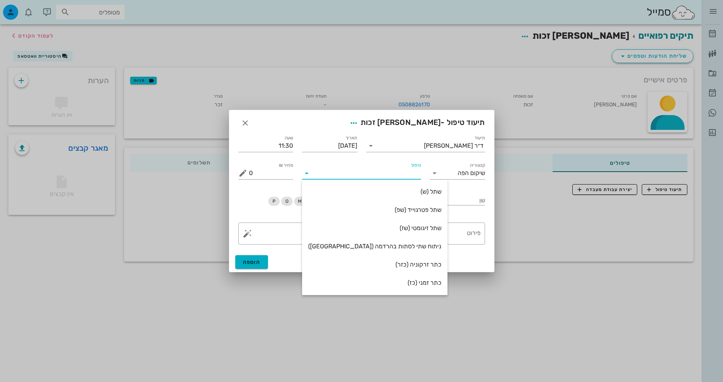
click at [398, 267] on div "כתר זרקוניה (כזר)" at bounding box center [374, 264] width 133 height 7
type input "3186"
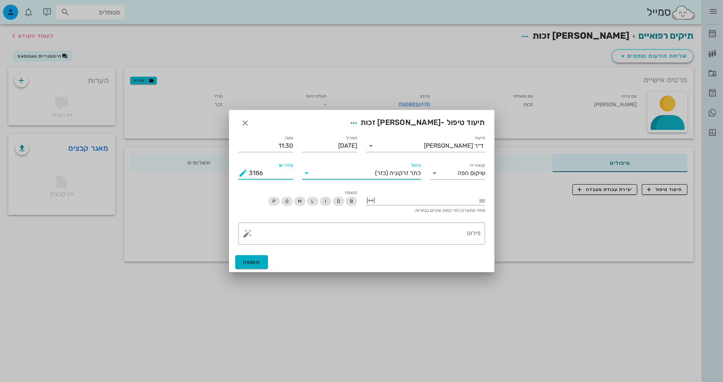
drag, startPoint x: 271, startPoint y: 169, endPoint x: 233, endPoint y: 176, distance: 39.1
click at [239, 172] on div "מחיר ₪ 3186" at bounding box center [265, 173] width 55 height 12
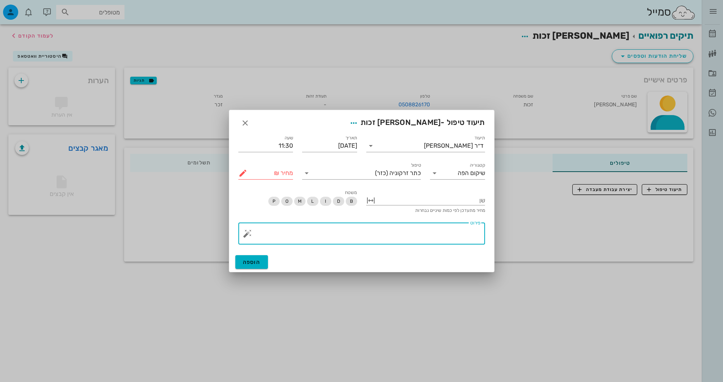
click at [426, 241] on textarea "פירוט" at bounding box center [364, 235] width 231 height 18
type textarea "הרכבת שני כתרי זרקוניה וביקורת"
click at [262, 266] on button "הוספה" at bounding box center [251, 262] width 33 height 14
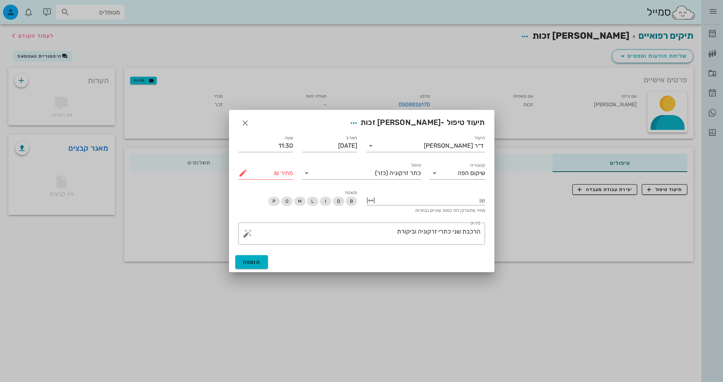
click at [261, 172] on input "מחיר ₪" at bounding box center [271, 173] width 44 height 12
type input "0"
click at [247, 263] on span "הוספה" at bounding box center [252, 262] width 18 height 6
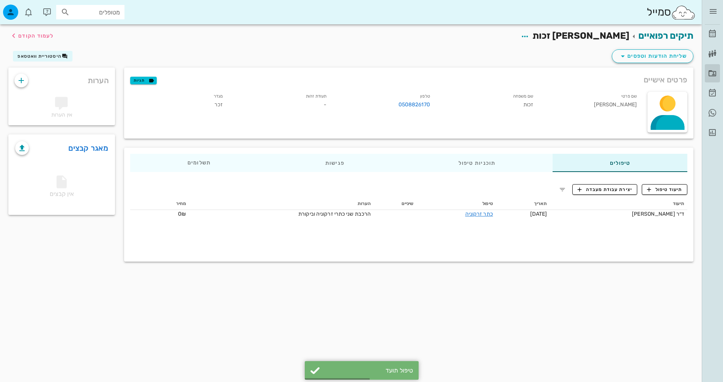
click at [716, 72] on icon at bounding box center [712, 73] width 9 height 9
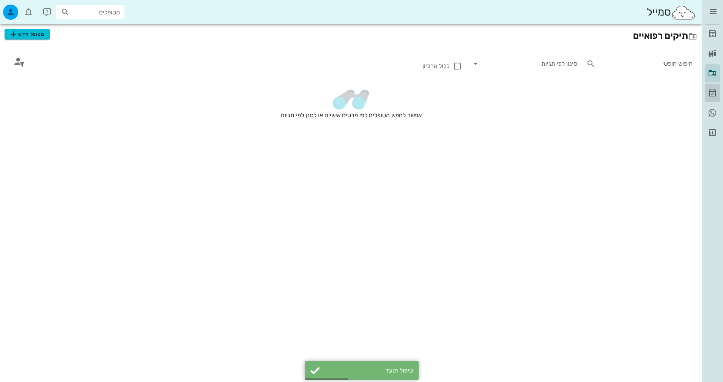
click at [711, 91] on icon at bounding box center [712, 92] width 9 height 9
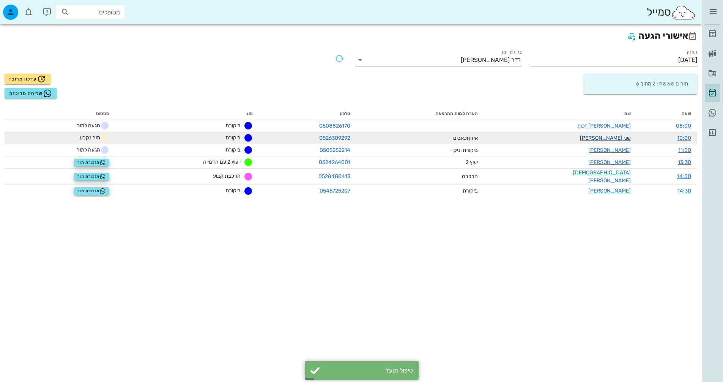
click at [619, 137] on link "שני [PERSON_NAME]" at bounding box center [605, 138] width 51 height 6
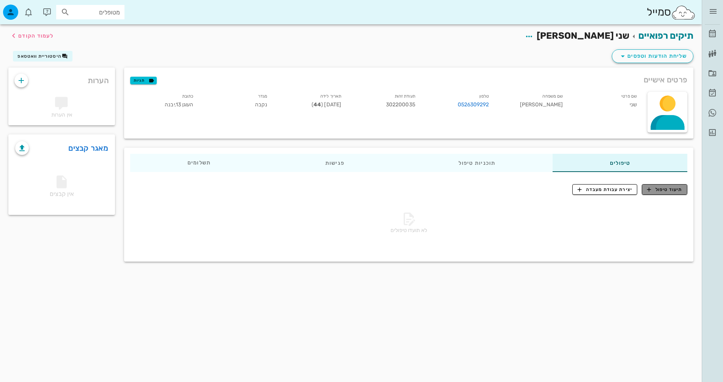
click at [660, 186] on span "תיעוד טיפול" at bounding box center [664, 189] width 35 height 7
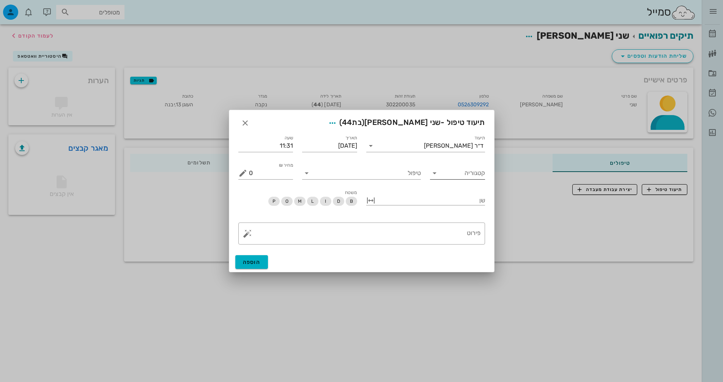
click at [433, 176] on icon at bounding box center [434, 172] width 9 height 9
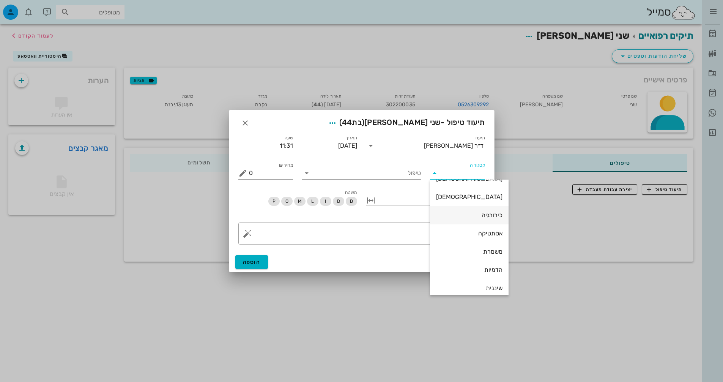
scroll to position [55, 0]
click at [472, 232] on div "אסתטיקה" at bounding box center [469, 228] width 66 height 16
type input "אסתטיקה"
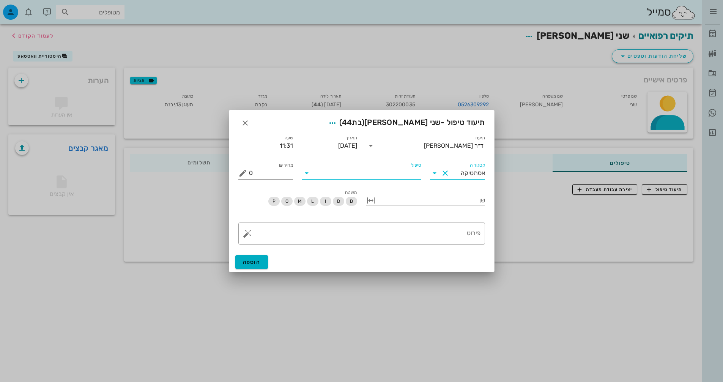
click at [399, 176] on input "טיפול" at bounding box center [367, 173] width 108 height 12
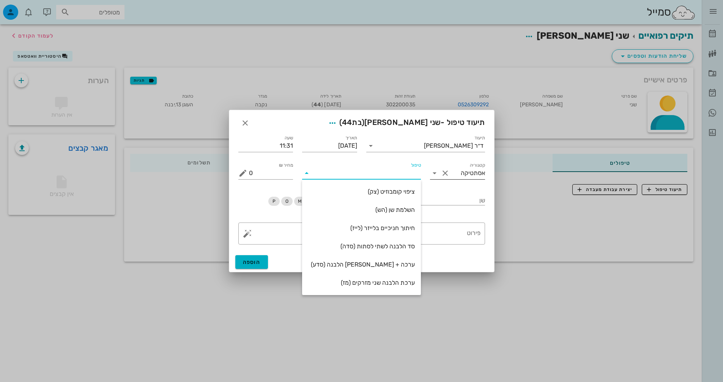
click at [459, 166] on div "קטגוריה אסתטיקה" at bounding box center [457, 170] width 55 height 17
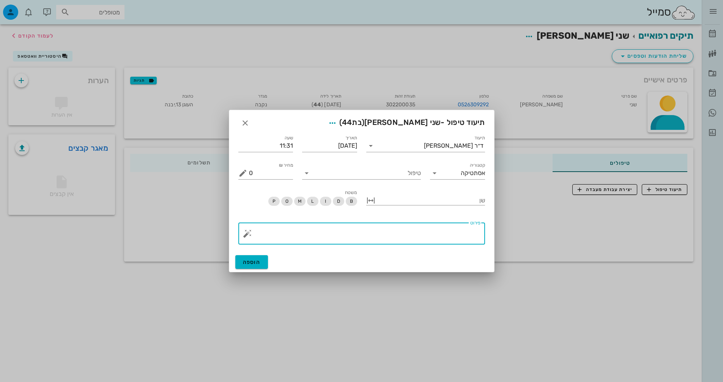
click at [441, 242] on textarea "פירוט" at bounding box center [364, 235] width 231 height 18
type textarea "ביקורת ואיזון סגר"
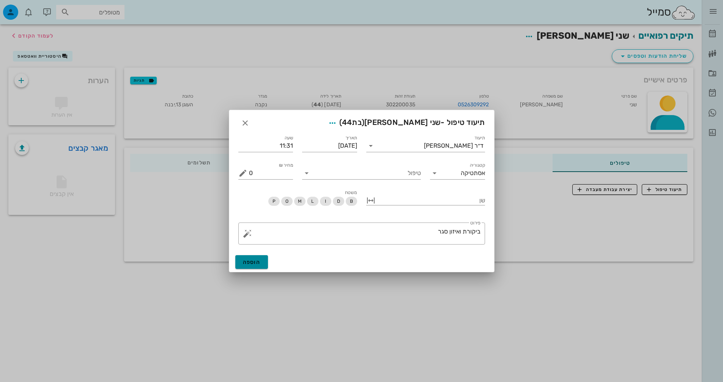
click at [238, 262] on button "הוספה" at bounding box center [251, 262] width 33 height 14
click at [346, 175] on input "טיפול" at bounding box center [367, 173] width 108 height 12
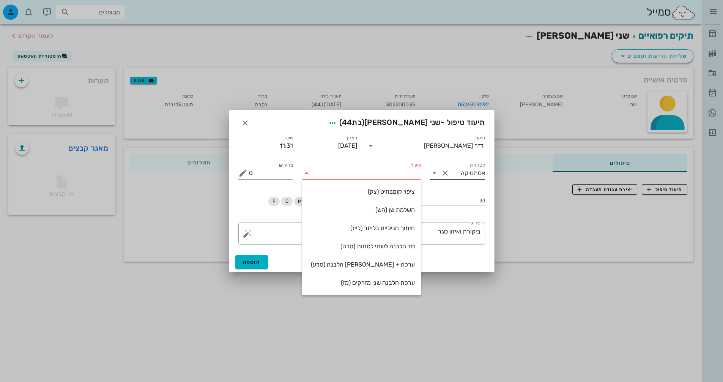
click at [463, 169] on input "אסתטיקה" at bounding box center [468, 173] width 34 height 12
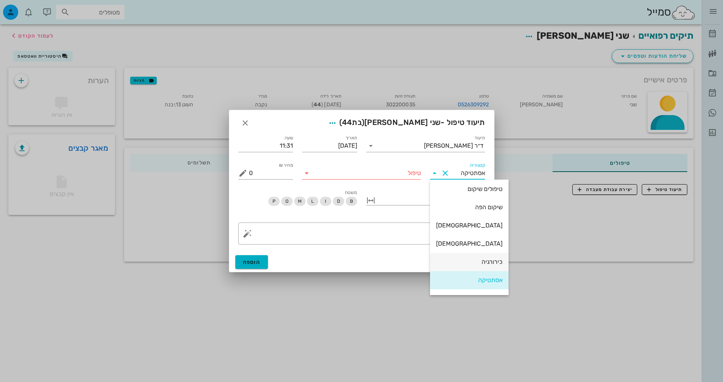
scroll to position [0, 0]
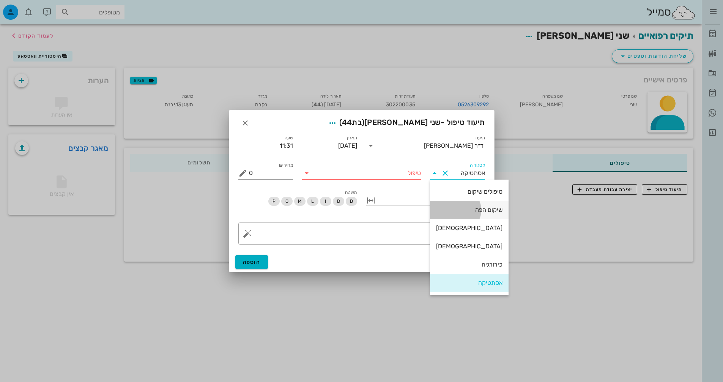
click at [459, 211] on div "שיקום הפה" at bounding box center [469, 209] width 66 height 7
type input "שיקום הפה"
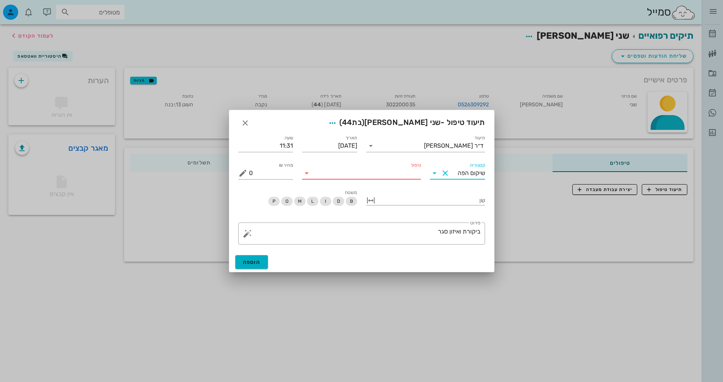
click at [420, 175] on input "טיפול" at bounding box center [367, 173] width 108 height 12
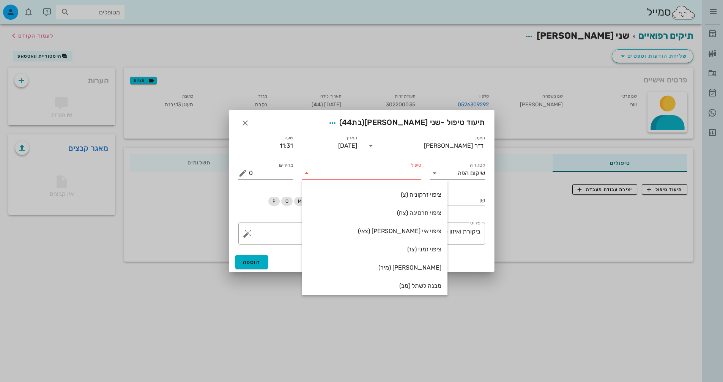
scroll to position [164, 0]
click at [444, 173] on button "Clear קטגוריה" at bounding box center [445, 172] width 9 height 9
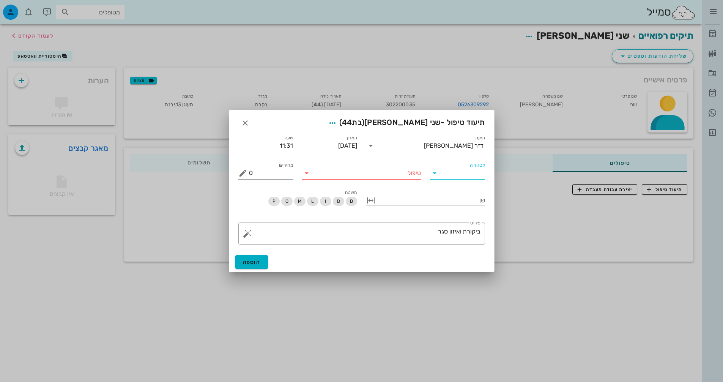
scroll to position [0, 0]
click at [458, 168] on input "קטגוריה" at bounding box center [463, 173] width 43 height 12
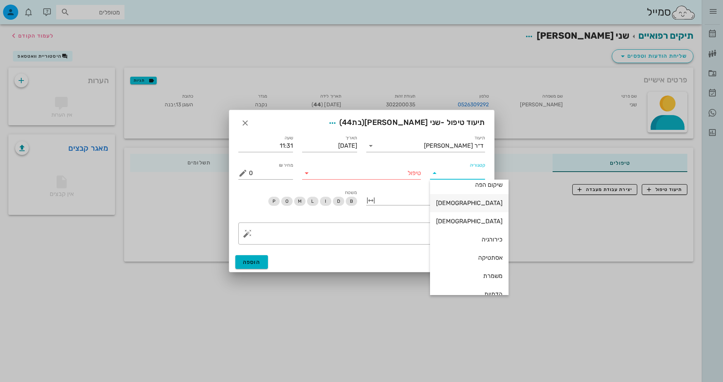
scroll to position [55, 0]
drag, startPoint x: 465, startPoint y: 281, endPoint x: 426, endPoint y: 251, distance: 49.6
click at [465, 279] on div "שיננית" at bounding box center [469, 282] width 66 height 7
type input "שיננית"
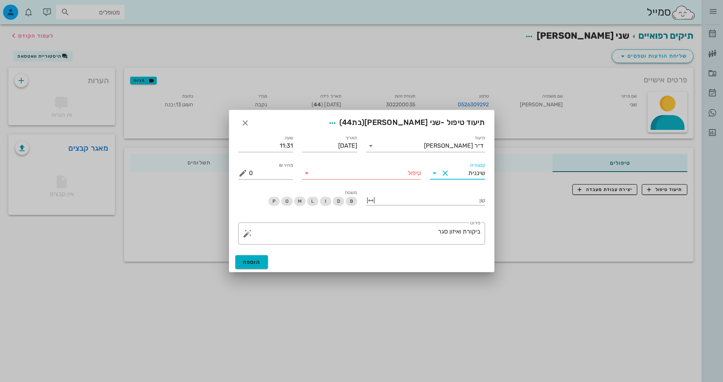
click at [394, 168] on input "טיפול" at bounding box center [367, 173] width 108 height 12
click at [408, 195] on div "שיננית (1)" at bounding box center [361, 191] width 107 height 16
drag, startPoint x: 278, startPoint y: 173, endPoint x: 159, endPoint y: 188, distance: 119.8
click at [170, 184] on div "[PERSON_NAME] רשימת המתנה תיקים רפואיים אישורי הגעה 2 היסטוריית וואטסאפ דוחות ס…" at bounding box center [361, 191] width 723 height 382
type input "0"
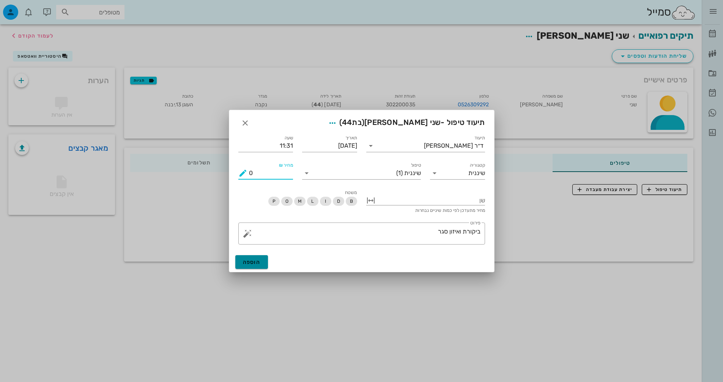
click at [263, 263] on button "הוספה" at bounding box center [251, 262] width 33 height 14
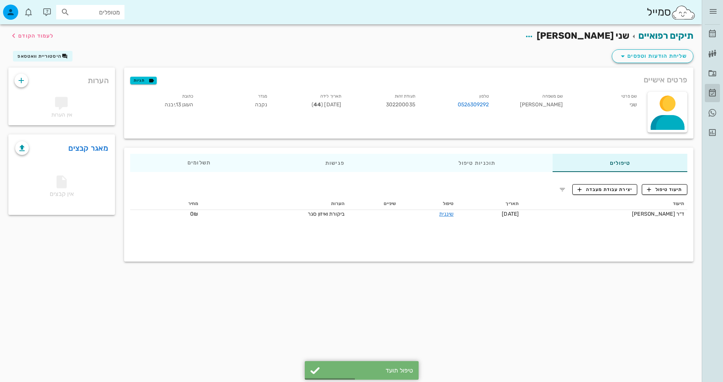
click at [708, 92] on icon at bounding box center [712, 92] width 9 height 9
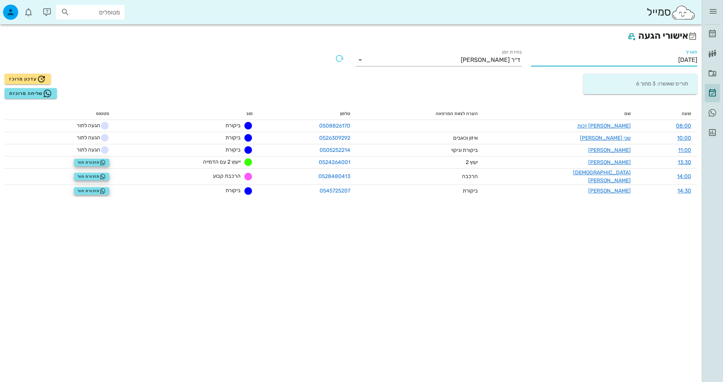
click at [656, 62] on input "[DATE]" at bounding box center [614, 60] width 166 height 12
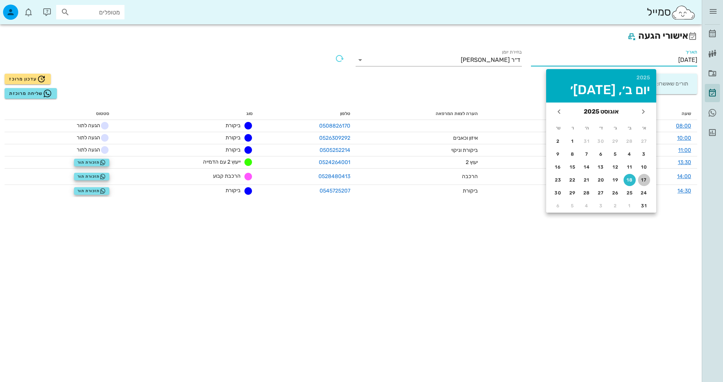
click at [642, 180] on div "17" at bounding box center [644, 179] width 12 height 5
type input "[DATE]"
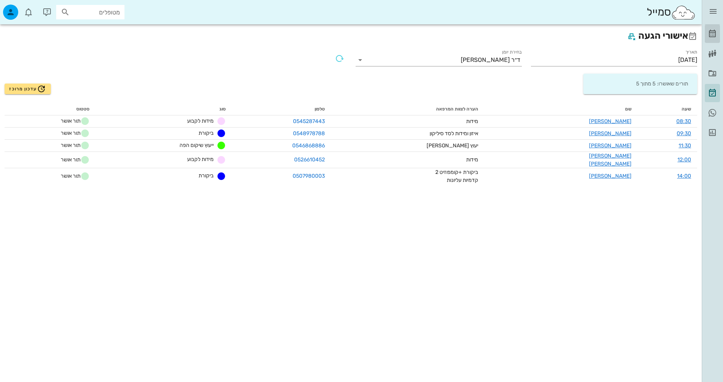
click at [711, 32] on icon at bounding box center [712, 33] width 9 height 9
